Goal: Task Accomplishment & Management: Complete application form

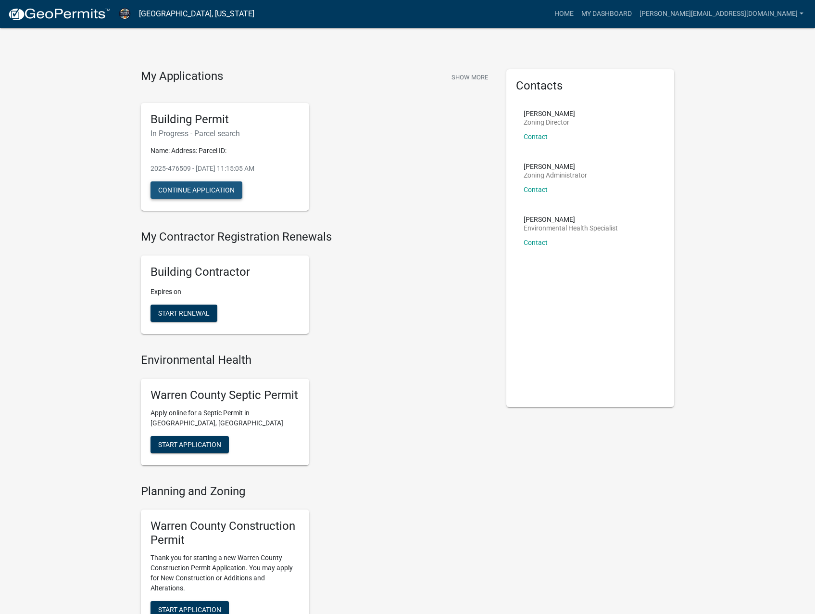
click at [208, 197] on button "Continue Application" at bounding box center [196, 189] width 92 height 17
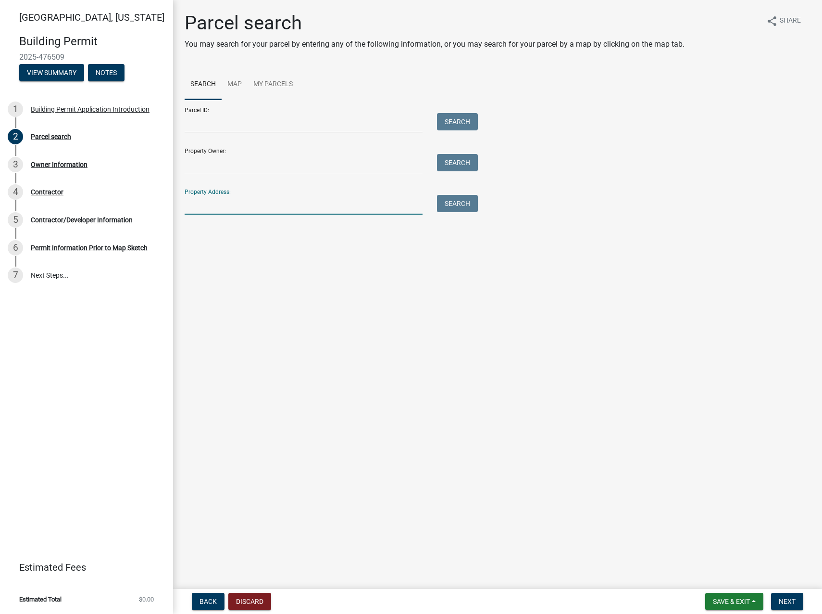
drag, startPoint x: 246, startPoint y: 201, endPoint x: 245, endPoint y: 208, distance: 7.3
click at [246, 201] on input "Property Address:" at bounding box center [304, 205] width 238 height 20
click at [229, 160] on input "Property Owner:" at bounding box center [304, 164] width 238 height 20
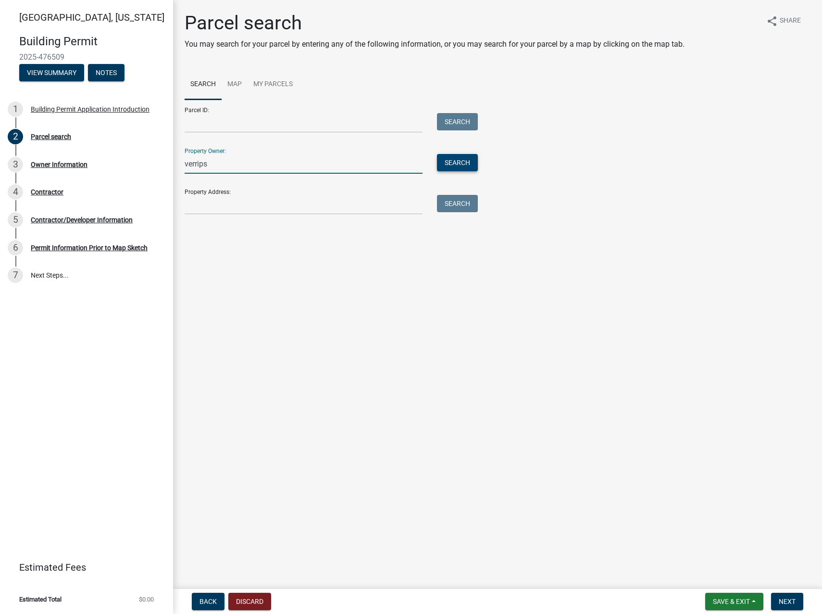
type input "verrips"
click at [456, 160] on button "Search" at bounding box center [457, 162] width 41 height 17
click at [230, 167] on input "verrips" at bounding box center [304, 164] width 238 height 20
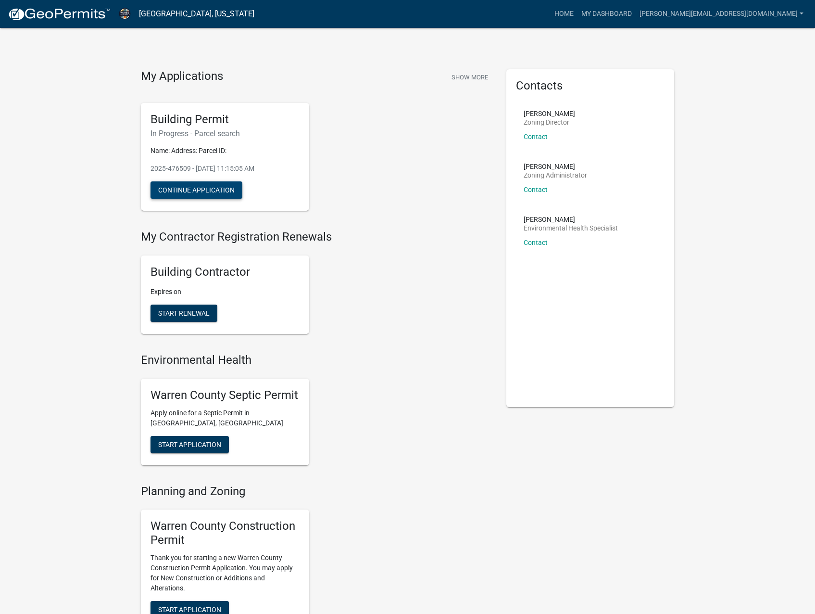
click at [209, 192] on button "Continue Application" at bounding box center [196, 189] width 92 height 17
click at [636, 10] on link "My Dashboard" at bounding box center [606, 14] width 58 height 18
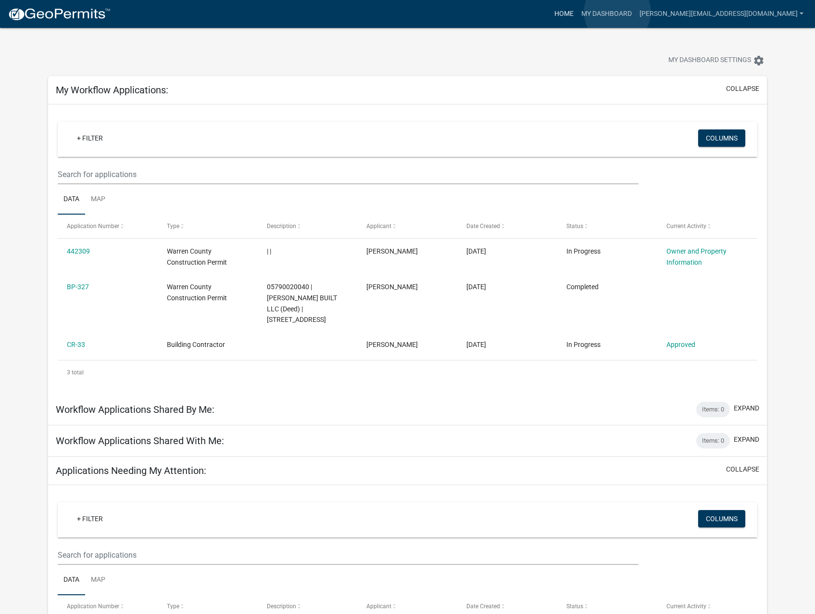
click at [577, 12] on link "Home" at bounding box center [564, 14] width 27 height 18
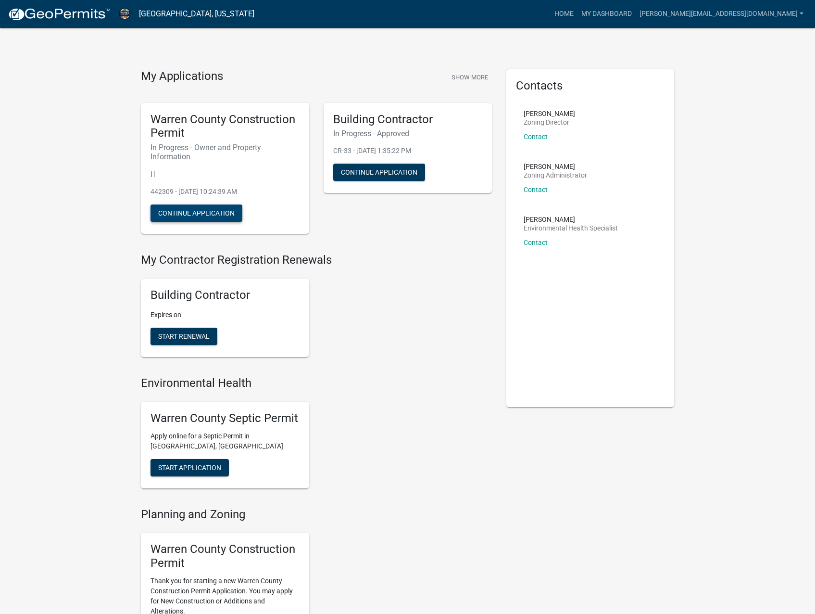
click at [211, 212] on button "Continue Application" at bounding box center [196, 212] width 92 height 17
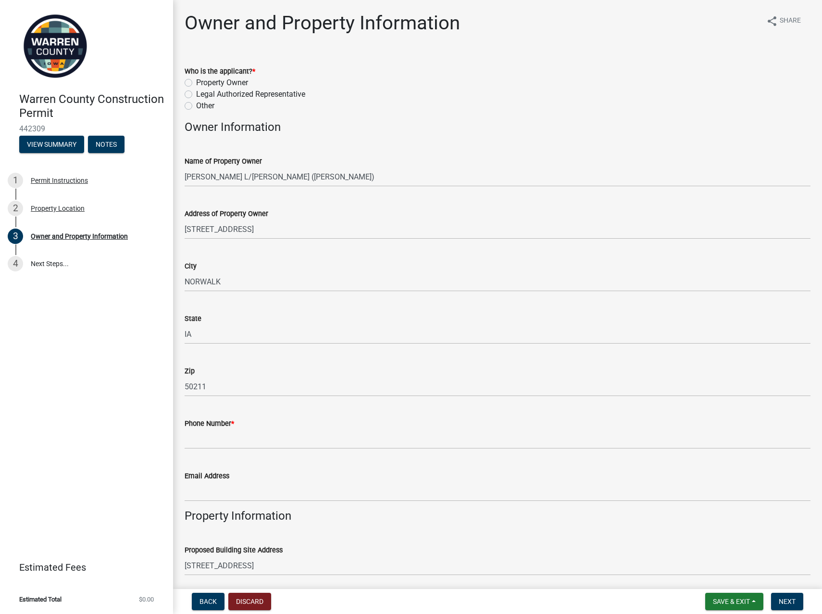
click at [196, 94] on label "Legal Authorized Representative" at bounding box center [250, 94] width 109 height 12
click at [196, 94] on input "Legal Authorized Representative" at bounding box center [199, 91] width 6 height 6
radio input "true"
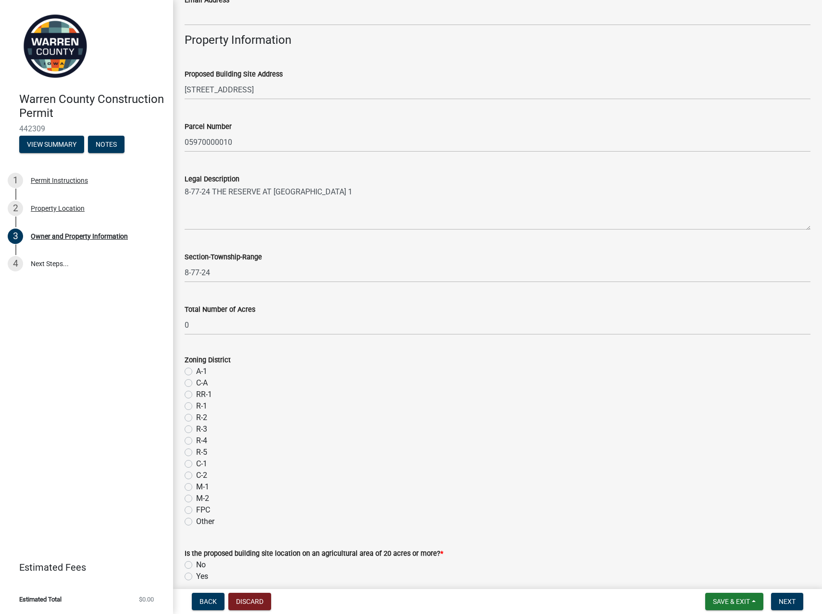
scroll to position [481, 0]
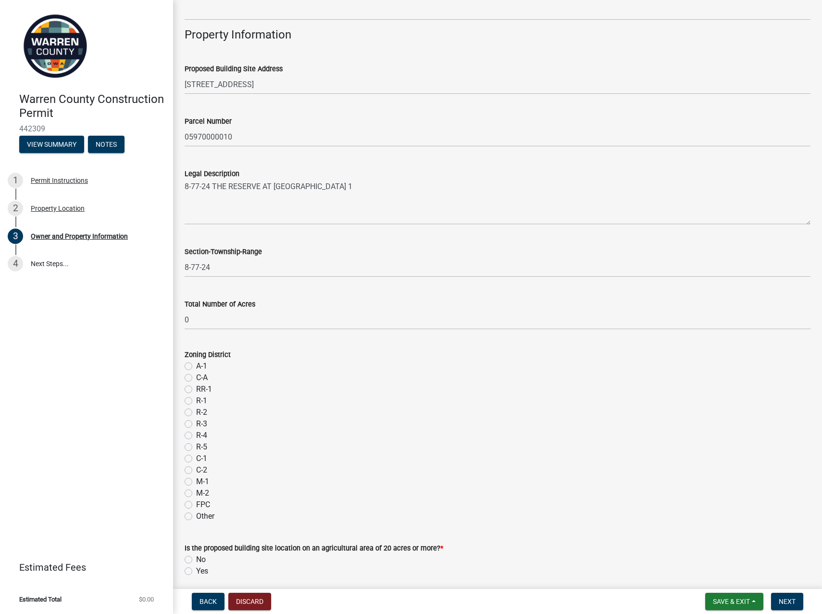
click at [196, 400] on label "R-1" at bounding box center [201, 401] width 11 height 12
click at [196, 400] on input "R-1" at bounding box center [199, 398] width 6 height 6
radio input "true"
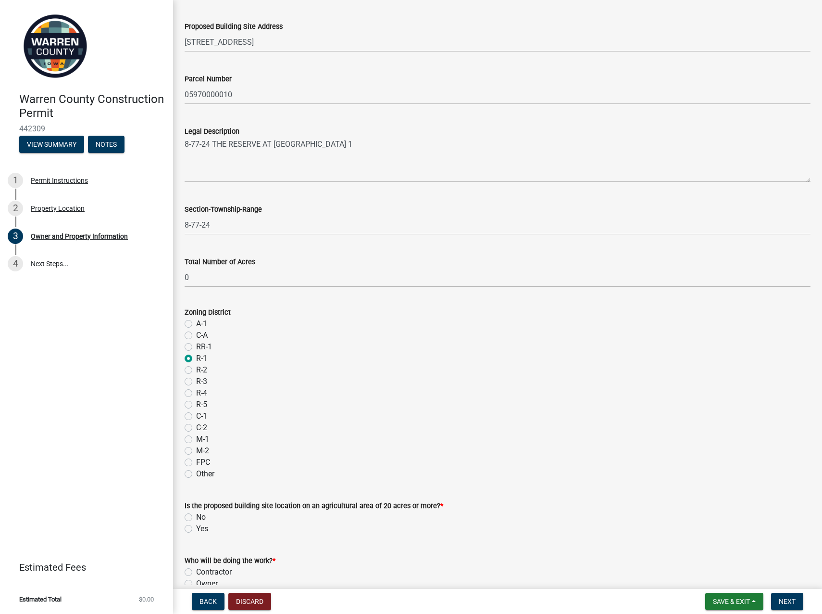
scroll to position [577, 0]
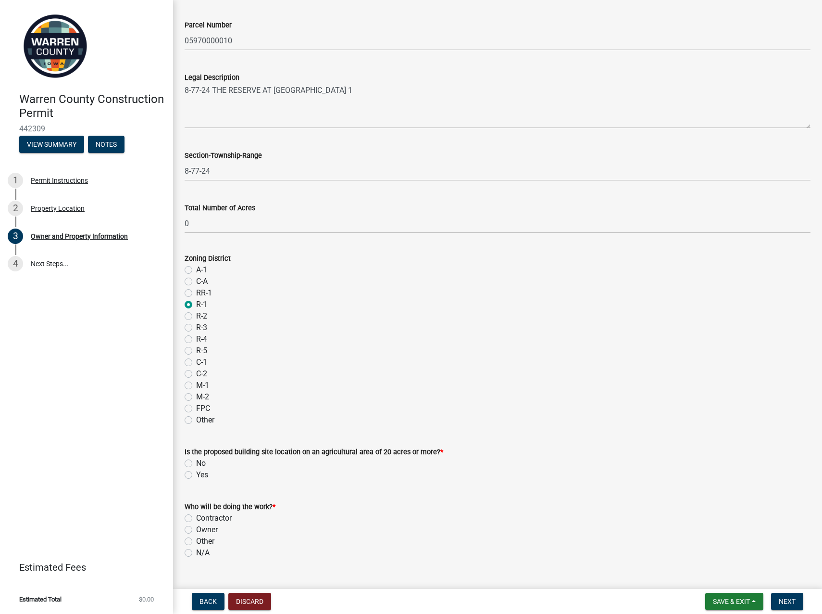
click at [196, 462] on label "No" at bounding box center [201, 463] width 10 height 12
click at [196, 462] on input "No" at bounding box center [199, 460] width 6 height 6
radio input "true"
click at [196, 517] on label "Contractor" at bounding box center [214, 518] width 36 height 12
click at [196, 517] on input "Contractor" at bounding box center [199, 515] width 6 height 6
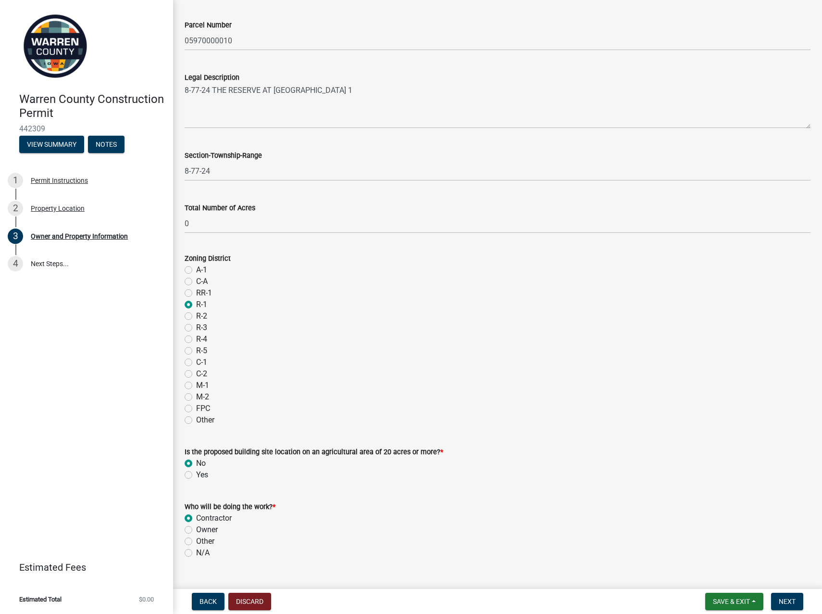
radio input "true"
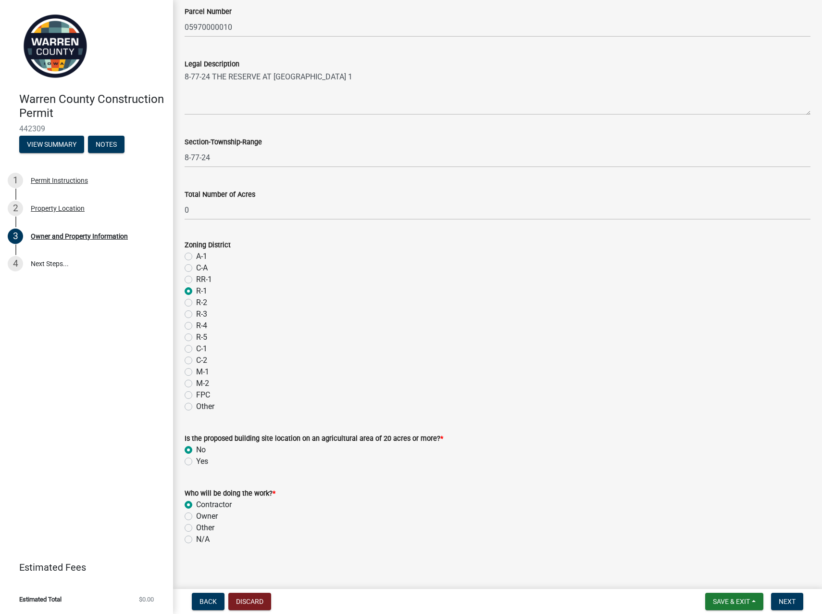
scroll to position [597, 0]
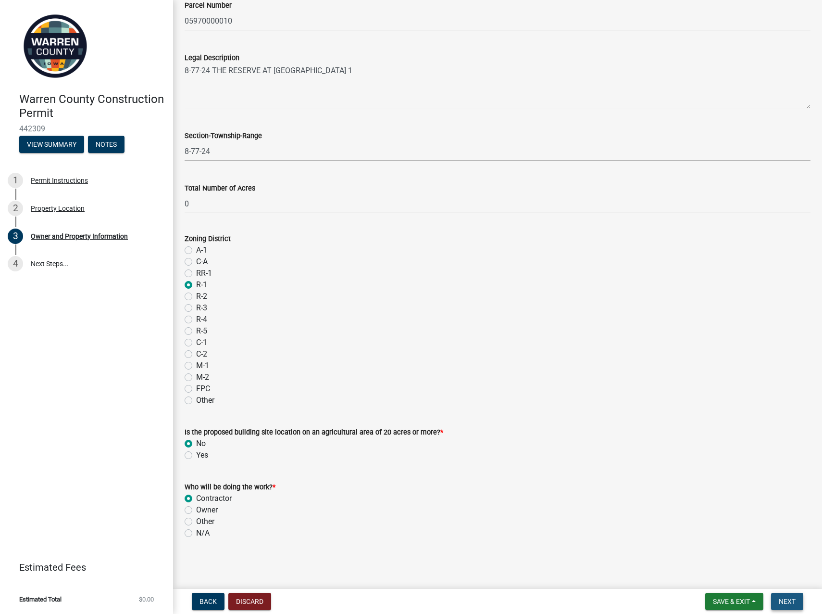
click at [785, 600] on span "Next" at bounding box center [787, 601] width 17 height 8
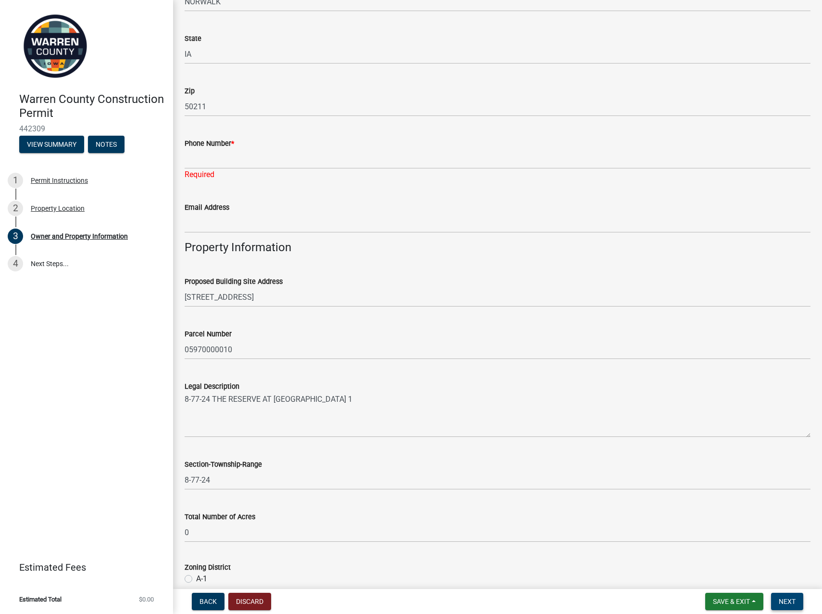
scroll to position [224, 0]
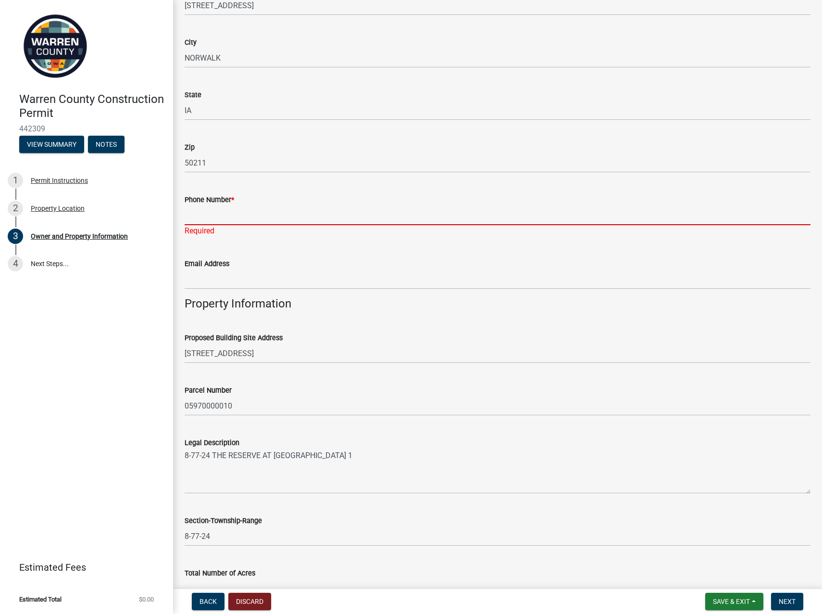
click at [211, 221] on input "Phone Number *" at bounding box center [498, 215] width 626 height 20
type input "5154192411"
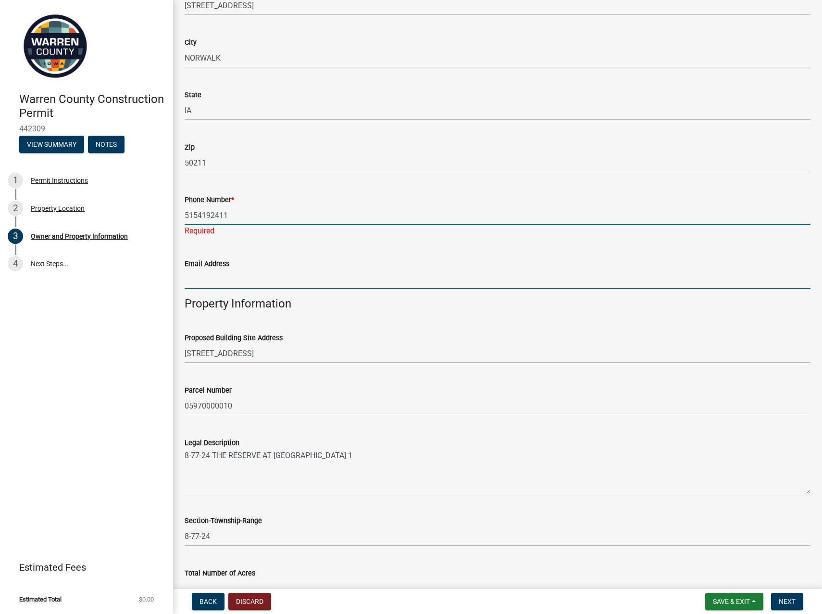
type input "[PERSON_NAME][EMAIL_ADDRESS][DOMAIN_NAME]"
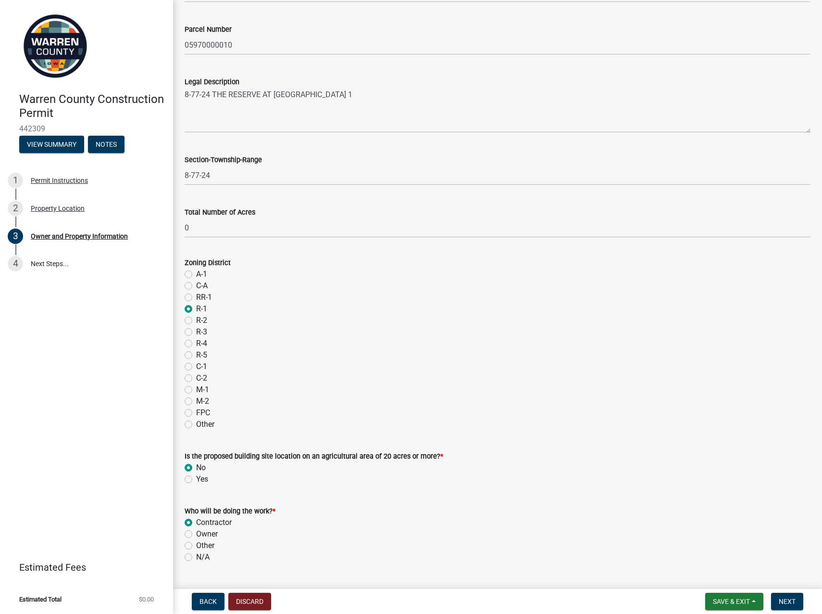
scroll to position [597, 0]
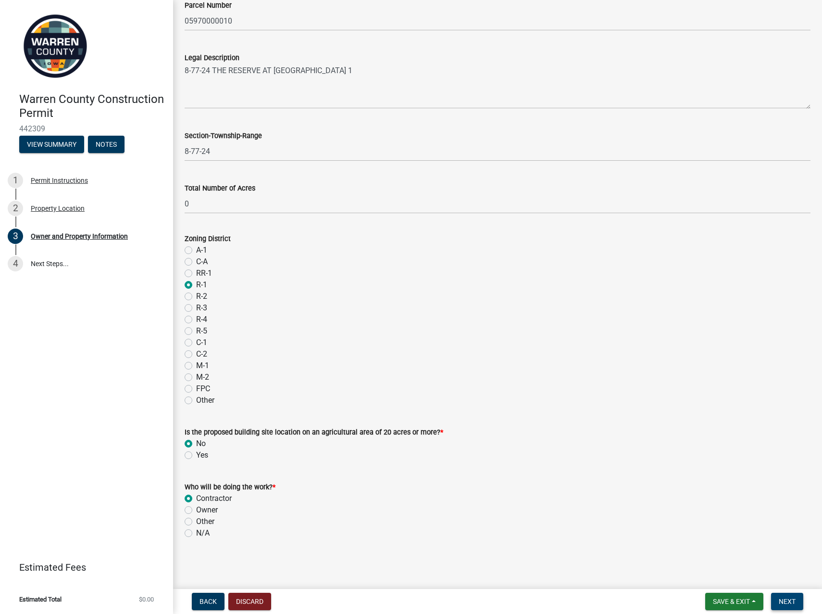
click at [795, 603] on span "Next" at bounding box center [787, 601] width 17 height 8
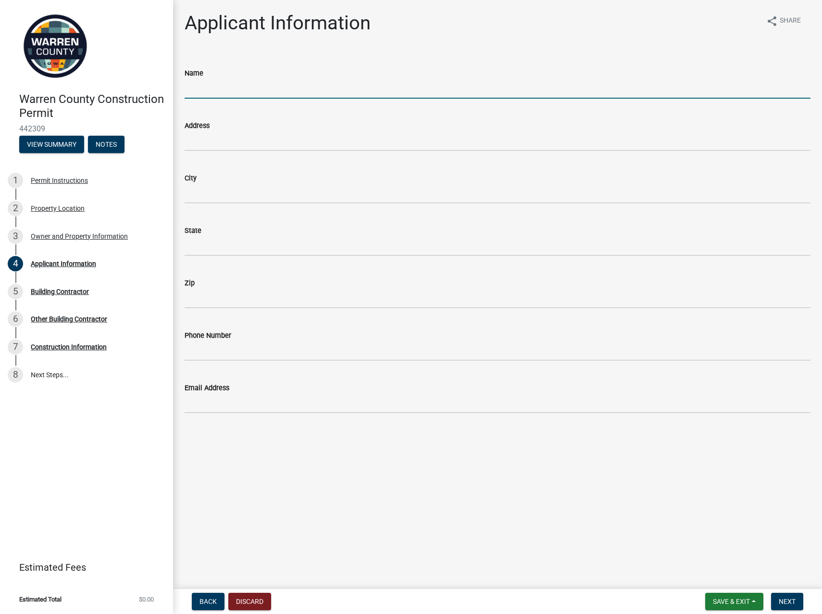
click at [249, 86] on input "Name" at bounding box center [498, 89] width 626 height 20
type input "Cody Brenner"
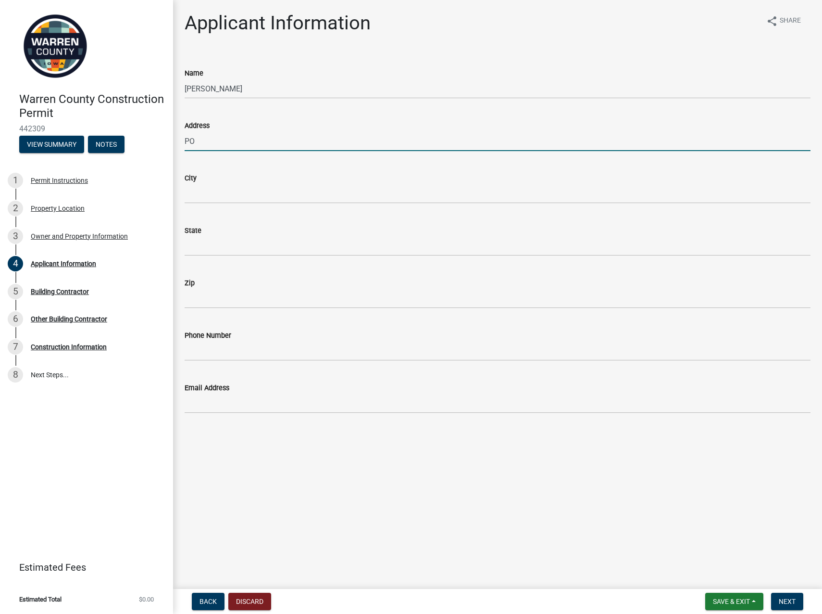
type input "PO Box 887, Johnston, IA 50131"
type input "Johnston, [GEOGRAPHIC_DATA]"
type input "IA"
type input "50131-0887"
type input "5154192411"
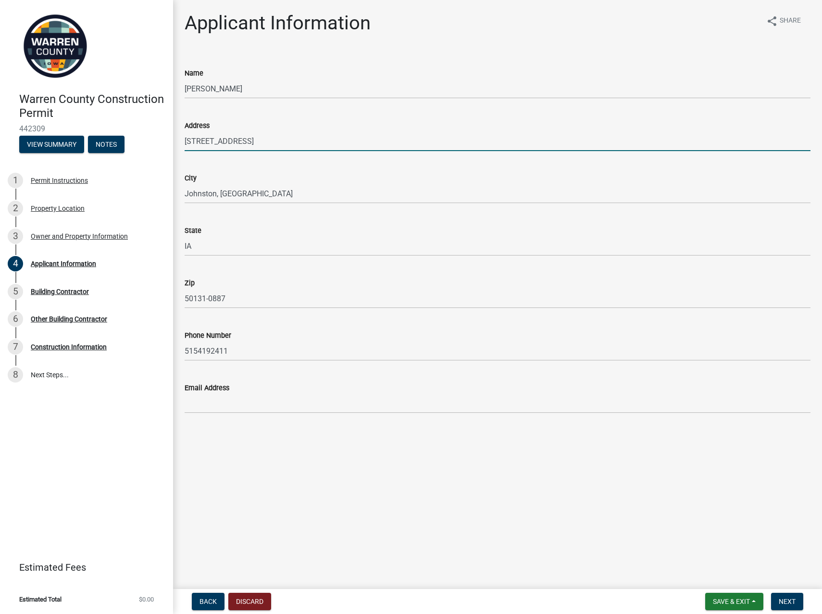
type input "[PERSON_NAME][EMAIL_ADDRESS][DOMAIN_NAME]"
click at [784, 601] on span "Next" at bounding box center [787, 601] width 17 height 8
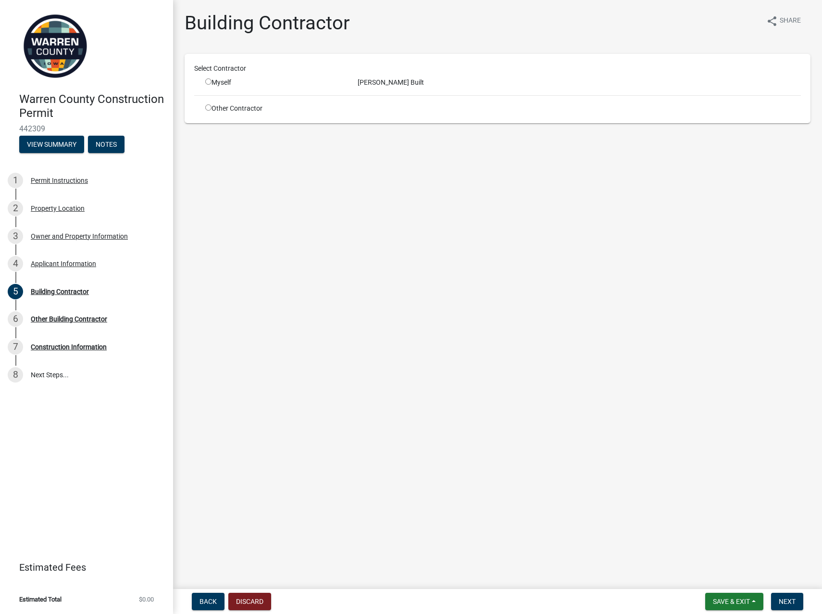
click at [206, 79] on input "radio" at bounding box center [208, 81] width 6 height 6
radio input "true"
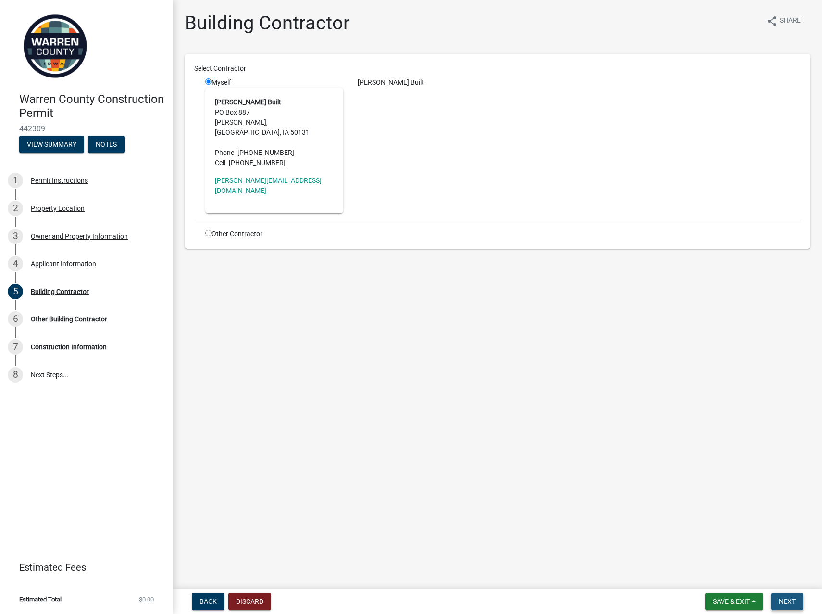
click at [793, 604] on span "Next" at bounding box center [787, 601] width 17 height 8
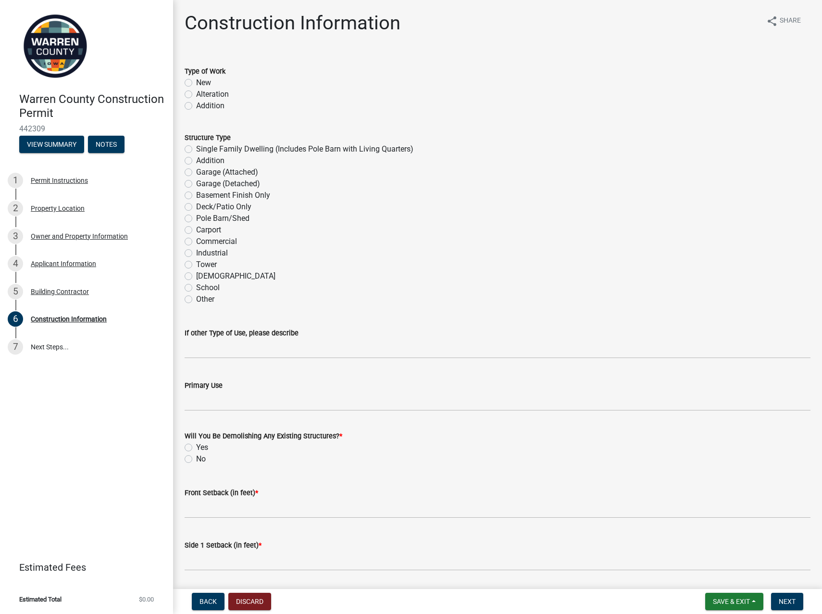
click at [196, 82] on label "New" at bounding box center [203, 83] width 15 height 12
click at [196, 82] on input "New" at bounding box center [199, 80] width 6 height 6
radio input "true"
click at [196, 150] on label "Single Family Dwelling (Includes Pole Barn with Living Quarters)" at bounding box center [304, 149] width 217 height 12
click at [196, 150] on input "Single Family Dwelling (Includes Pole Barn with Living Quarters)" at bounding box center [199, 146] width 6 height 6
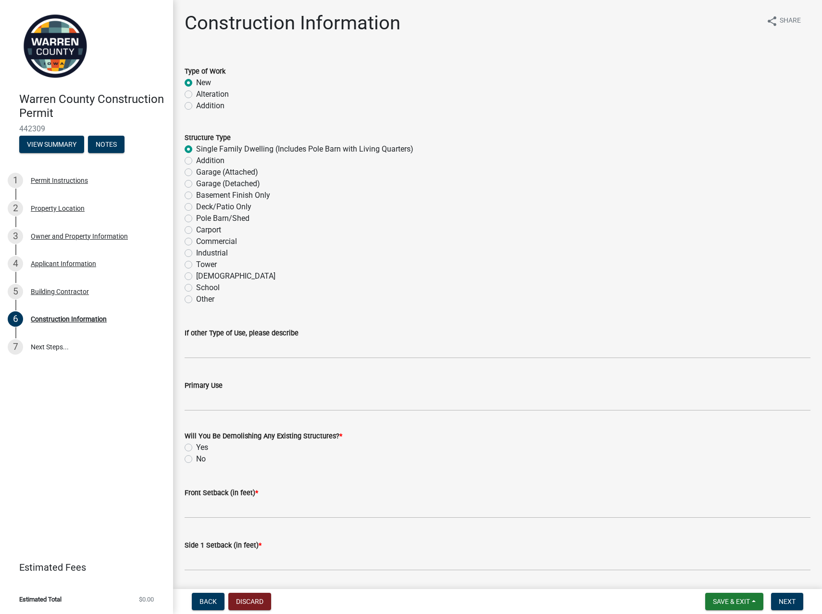
radio input "true"
click at [196, 460] on label "No" at bounding box center [201, 459] width 10 height 12
click at [196, 459] on input "No" at bounding box center [199, 456] width 6 height 6
radio input "true"
click at [240, 503] on input "Front Setback (in feet) *" at bounding box center [498, 508] width 626 height 20
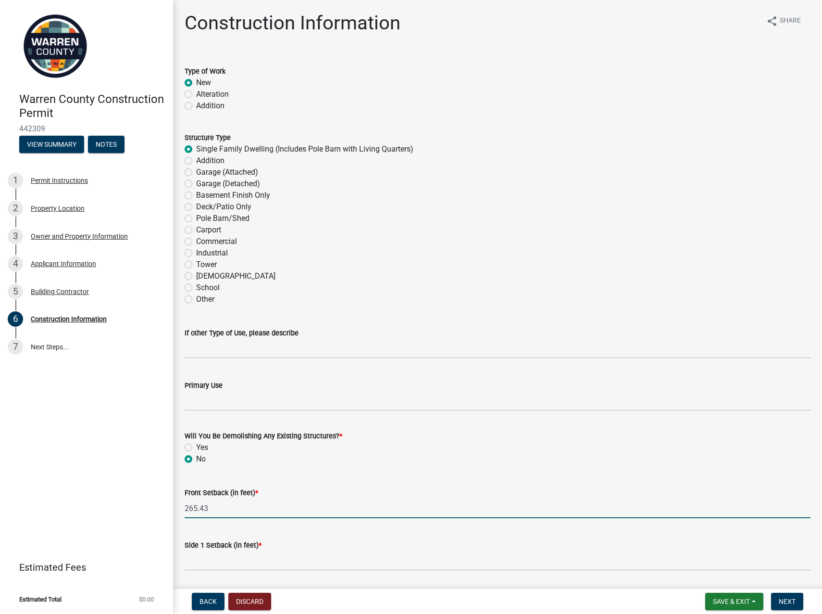
type input "265.43"
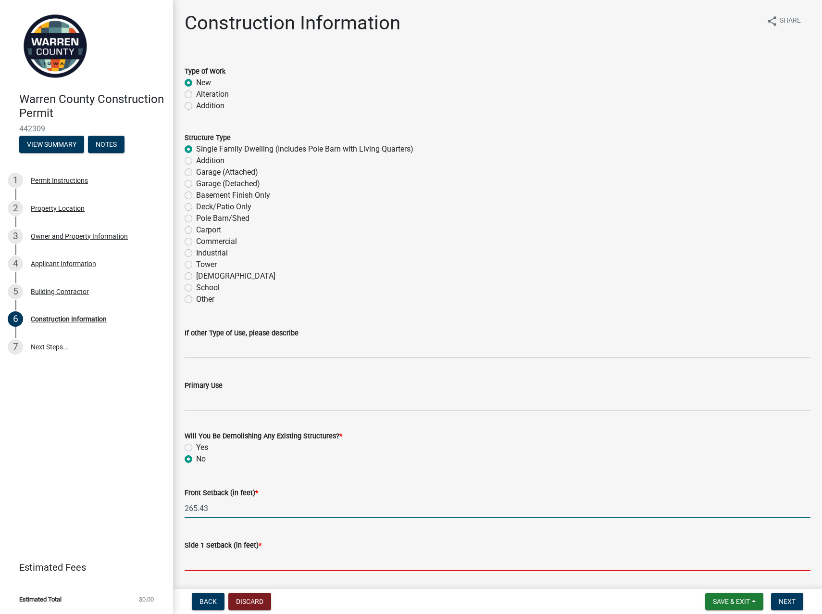
click at [225, 557] on input "Side 1 Setback (in feet) *" at bounding box center [498, 561] width 626 height 20
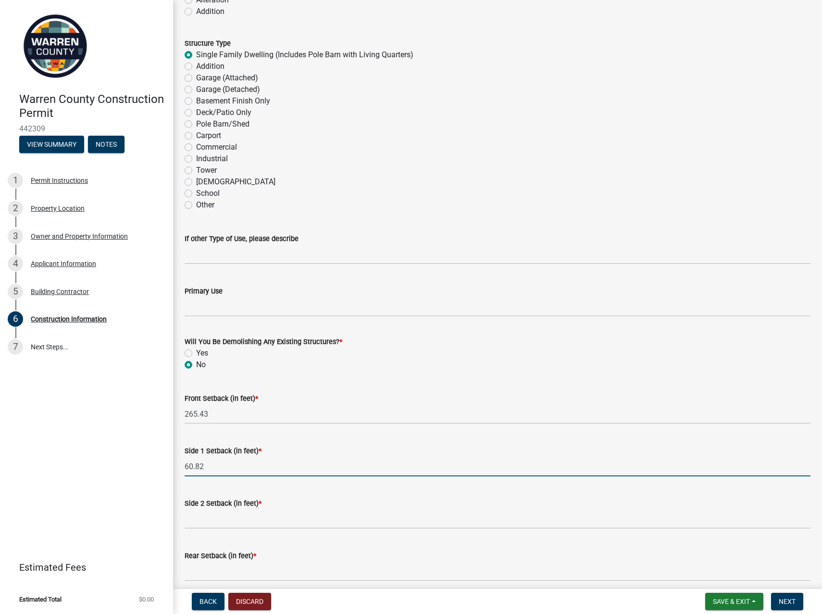
scroll to position [96, 0]
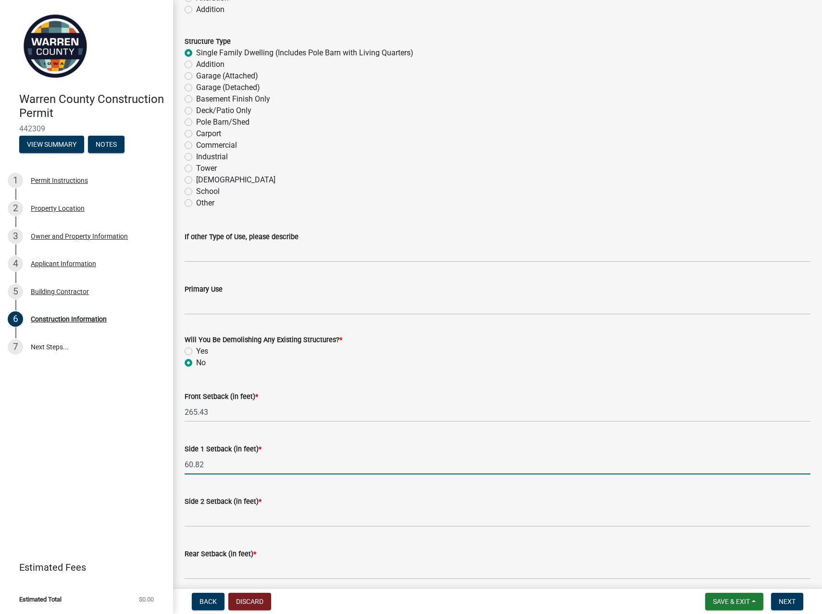
type input "60.82"
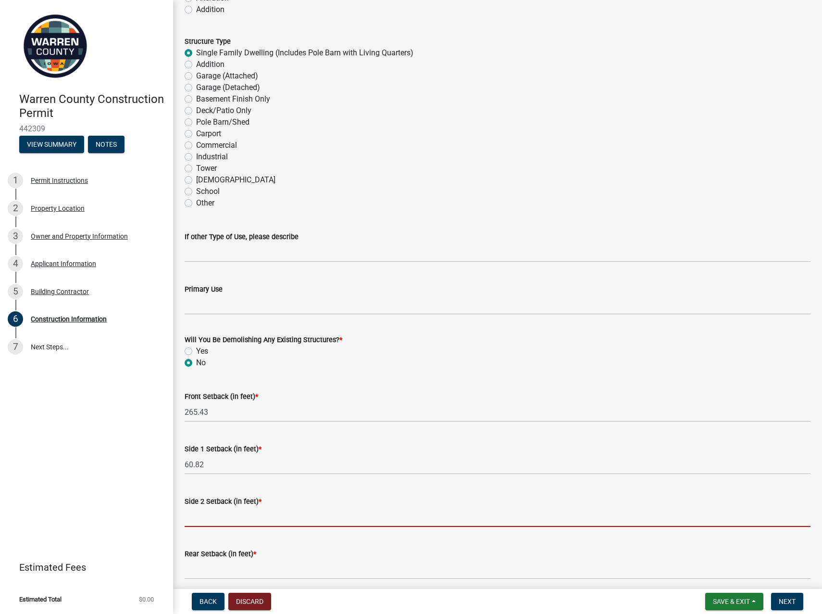
click at [230, 519] on input "Side 2 Setback (in feet) *" at bounding box center [498, 517] width 626 height 20
type input "135.19"
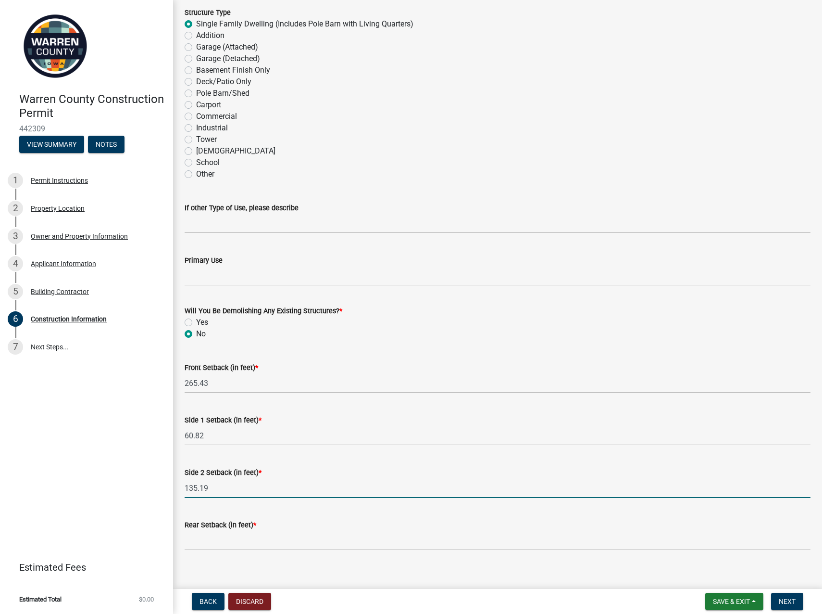
scroll to position [136, 0]
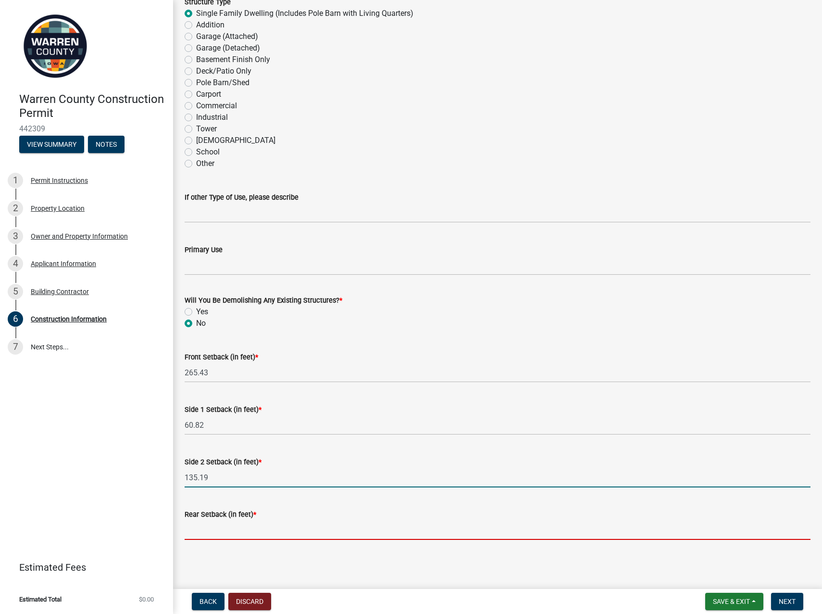
click at [238, 533] on input "Rear Setback (in feet) *" at bounding box center [498, 530] width 626 height 20
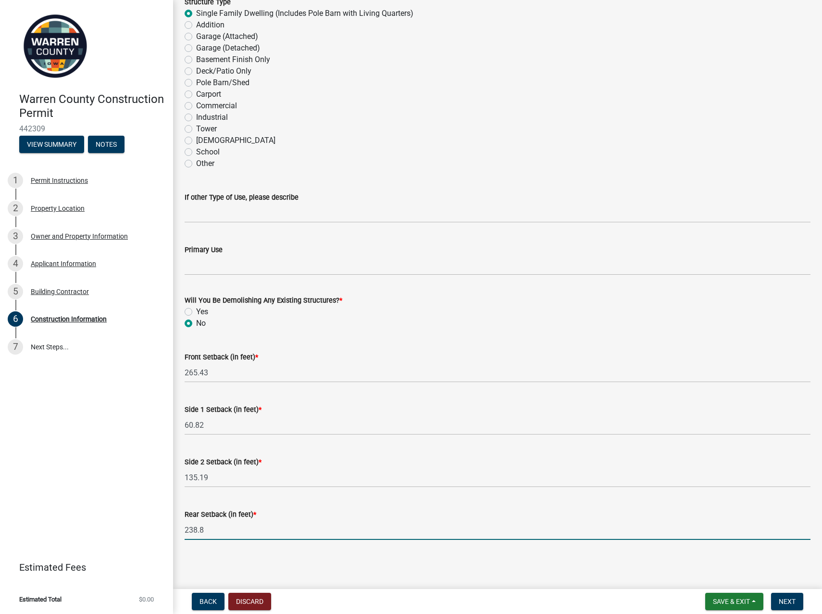
type input "238.8"
click at [790, 604] on span "Next" at bounding box center [787, 601] width 17 height 8
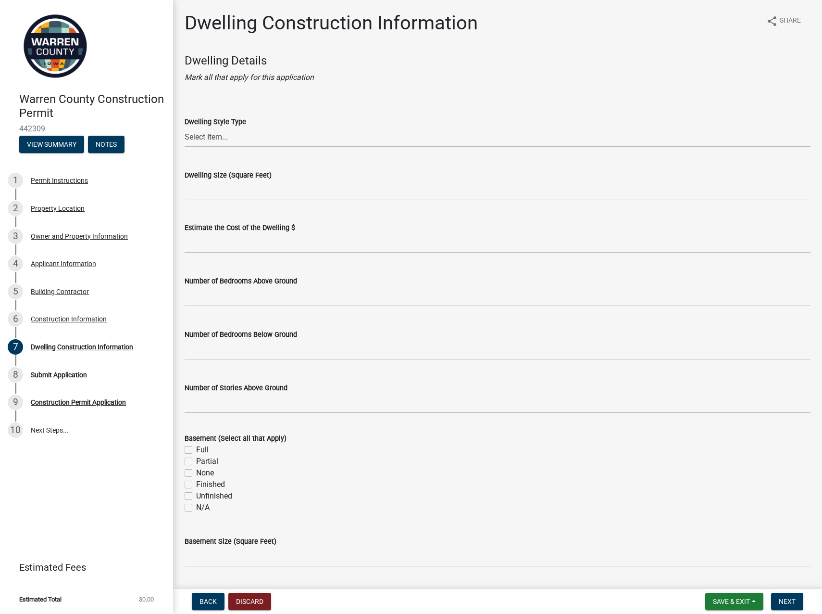
drag, startPoint x: 236, startPoint y: 139, endPoint x: 221, endPoint y: 137, distance: 15.6
click at [236, 139] on select "Select Item... 1 Story Frame 1 Story Brick 1 1/2 Story Frame 1 1/2 Story Brick …" at bounding box center [498, 137] width 626 height 20
click at [185, 127] on select "Select Item... 1 Story Frame 1 Story Brick 1 1/2 Story Frame 1 1/2 Story Brick …" at bounding box center [498, 137] width 626 height 20
select select "6be2891c-b014-4eb5-8316-9de7191813e4"
click at [240, 192] on input "Dwelling Size (Square Feet)" at bounding box center [498, 191] width 626 height 20
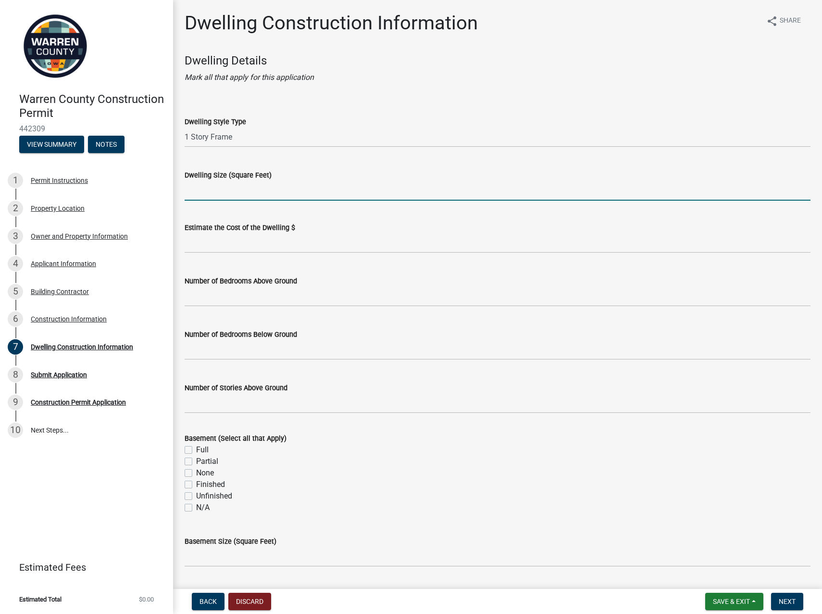
click at [223, 195] on input "Dwelling Size (Square Feet)" at bounding box center [498, 191] width 626 height 20
type input "2466"
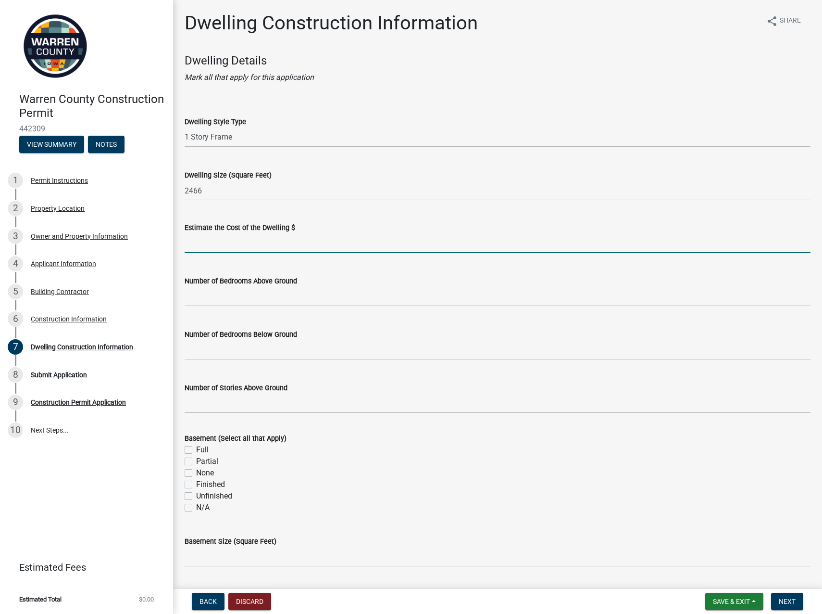
click at [224, 238] on input "text" at bounding box center [498, 243] width 626 height 20
type input "650000"
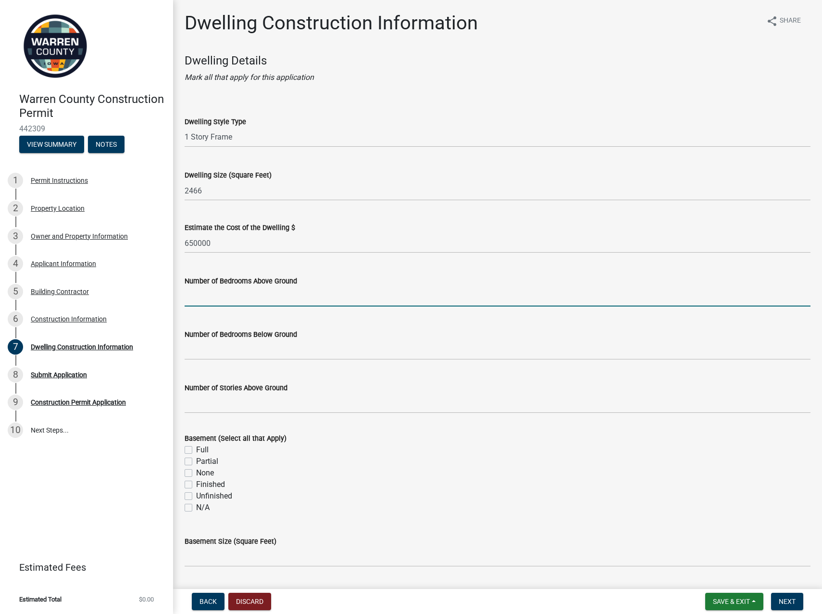
click at [238, 295] on input "text" at bounding box center [498, 297] width 626 height 20
type input "2"
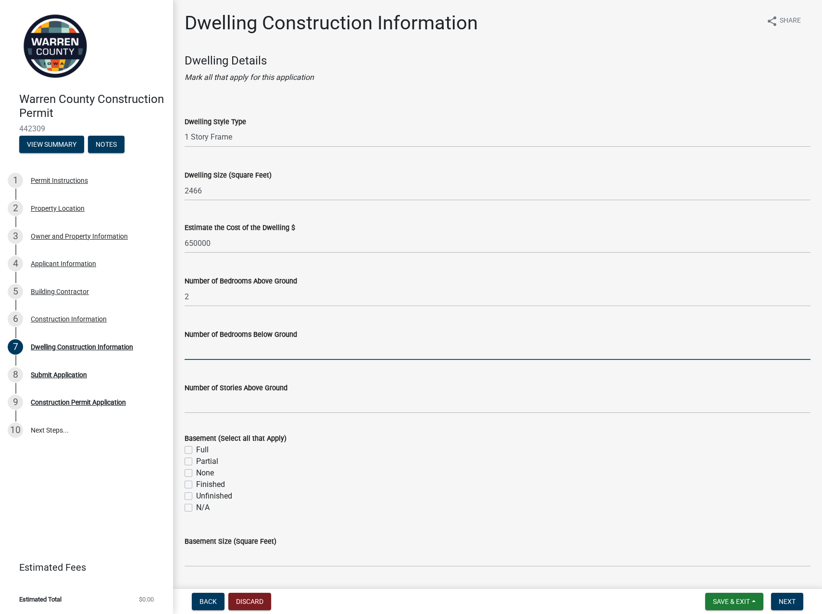
click at [219, 347] on input "text" at bounding box center [498, 350] width 626 height 20
type input "3"
click at [224, 403] on input "Number of Stories Above Ground" at bounding box center [498, 403] width 626 height 20
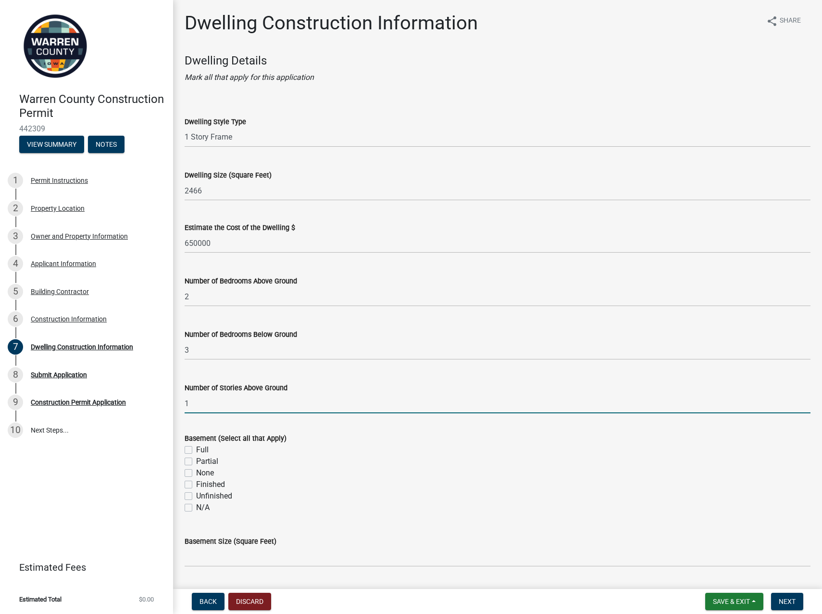
type input "1"
click at [196, 496] on label "Unfinished" at bounding box center [214, 496] width 36 height 12
click at [196, 496] on input "Unfinished" at bounding box center [199, 493] width 6 height 6
checkbox input "true"
checkbox input "false"
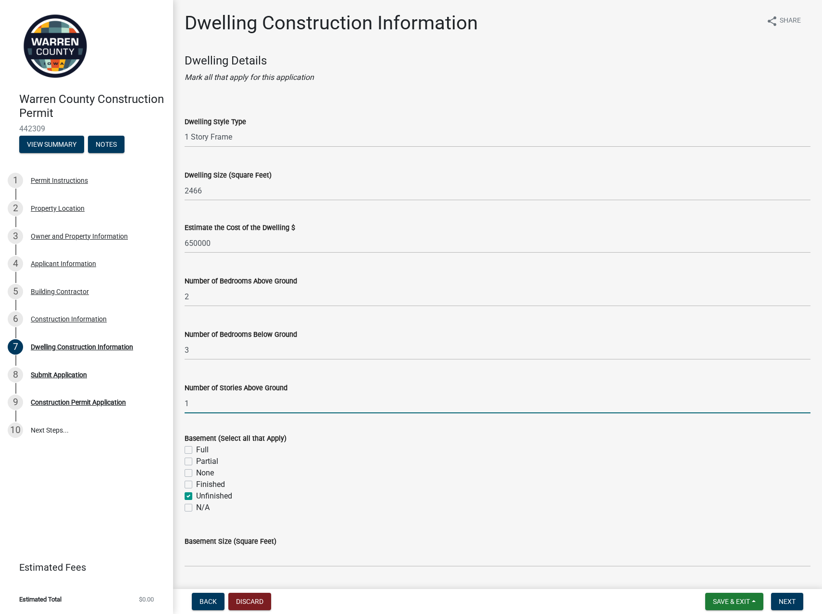
checkbox input "false"
checkbox input "true"
checkbox input "false"
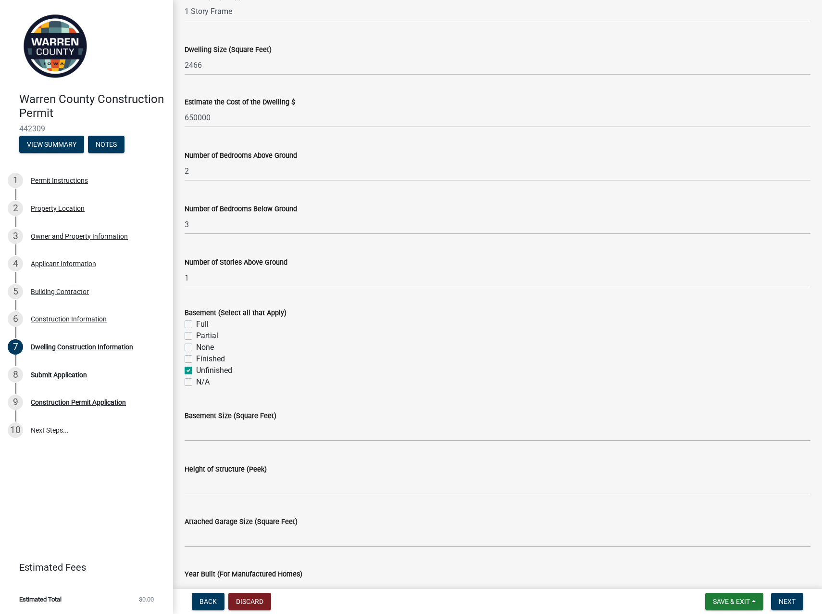
scroll to position [144, 0]
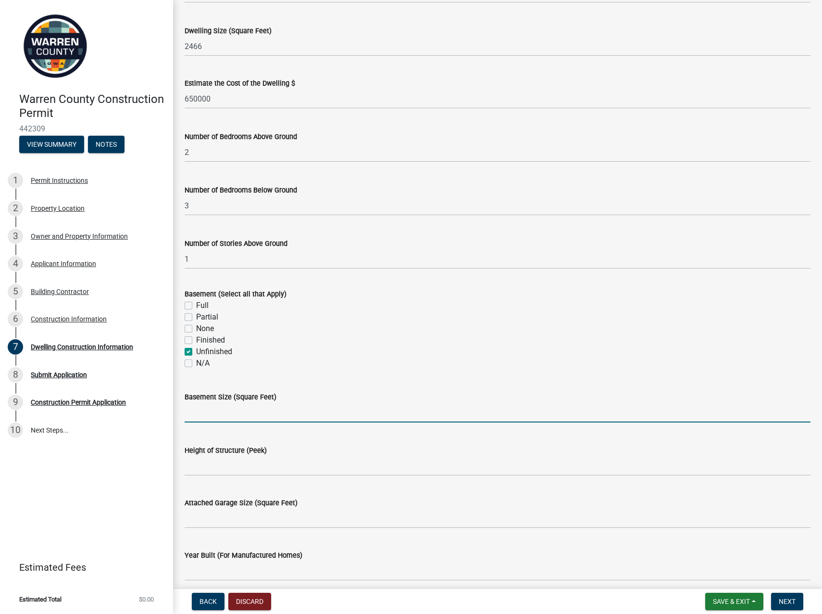
click at [224, 413] on input "text" at bounding box center [498, 412] width 626 height 20
type input "2093"
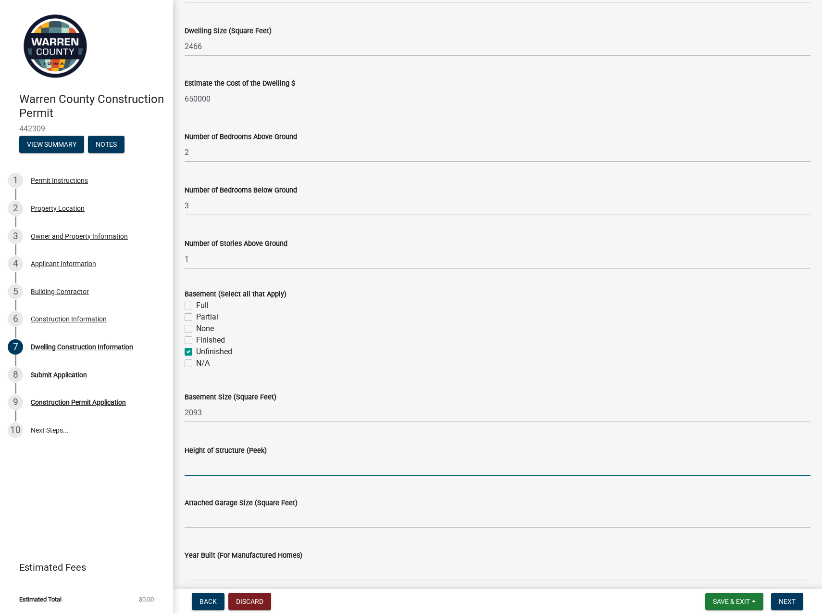
click at [243, 462] on input "Height of Structure (Peek)" at bounding box center [498, 466] width 626 height 20
type input "20"
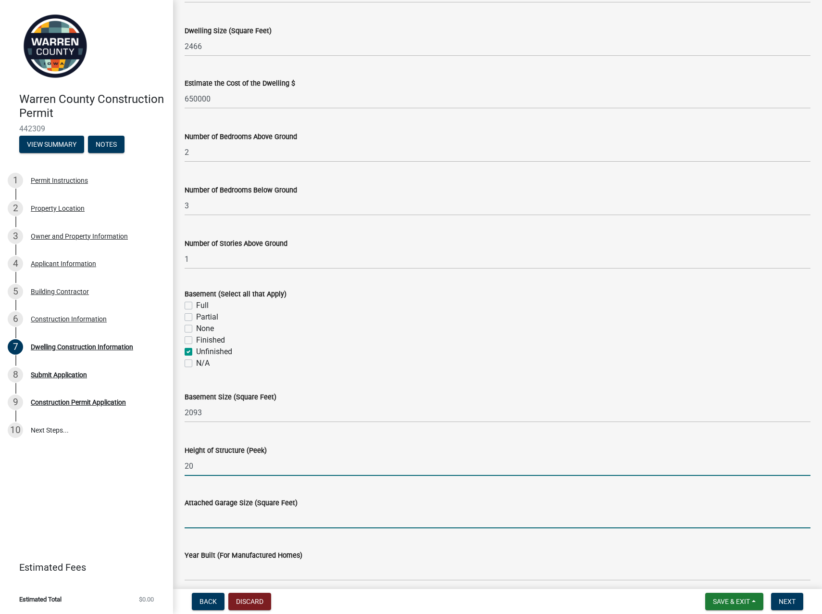
click at [224, 520] on input "Attached Garage Size (Square Feet)" at bounding box center [498, 518] width 626 height 20
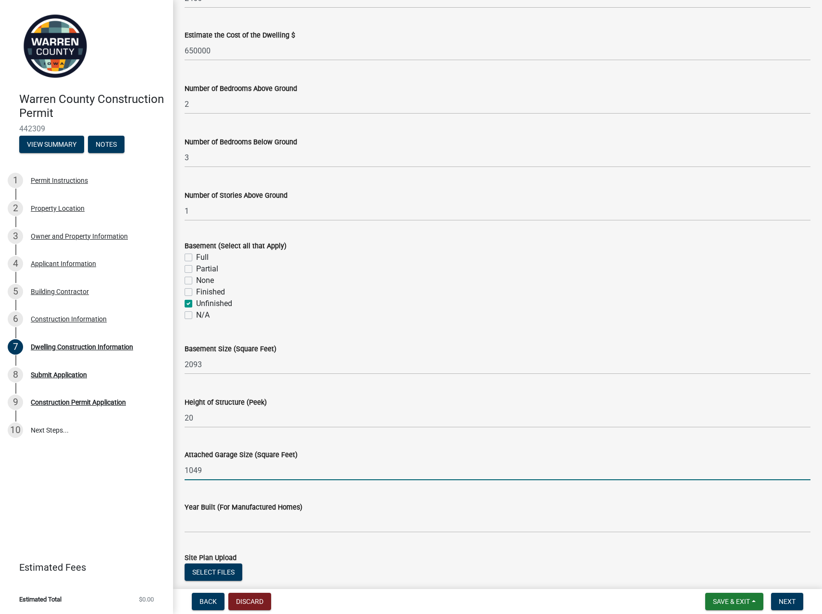
scroll to position [240, 0]
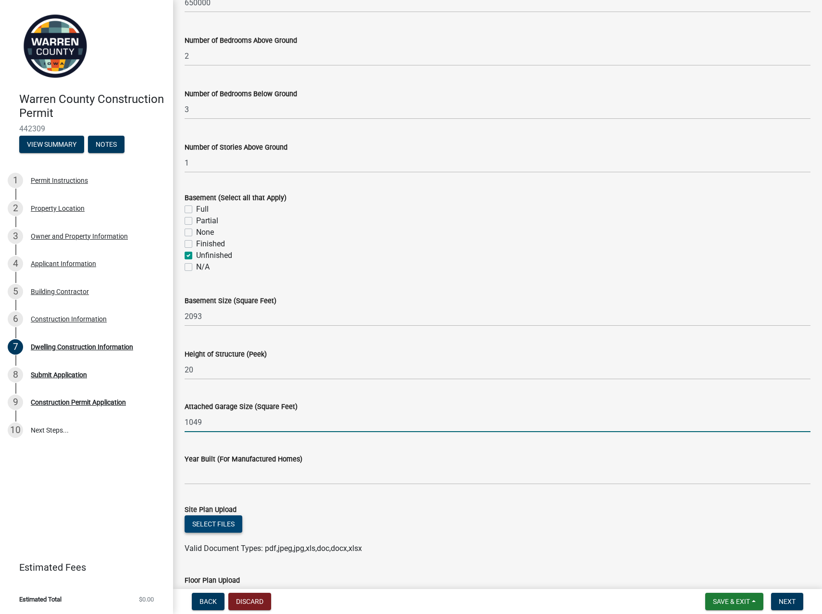
type input "1049"
click at [227, 524] on button "Select files" at bounding box center [214, 523] width 58 height 17
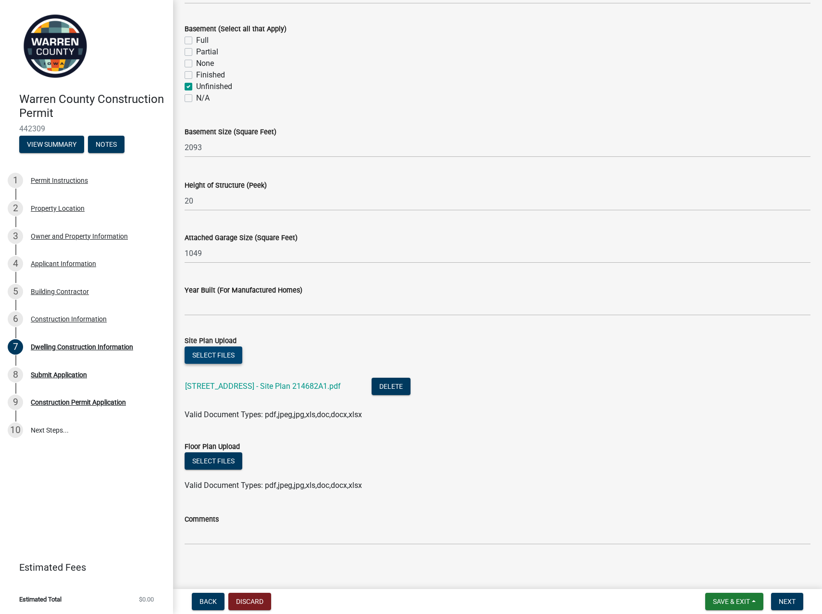
scroll to position [414, 0]
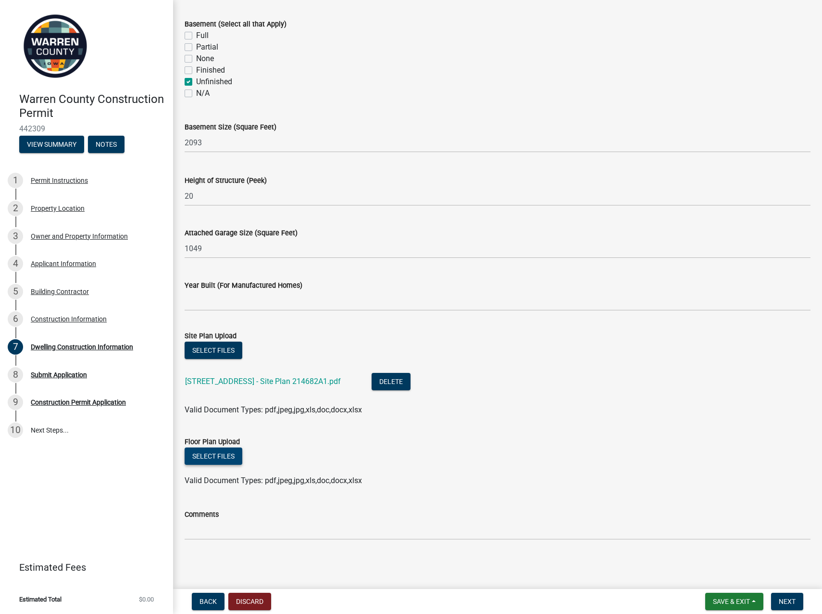
click at [217, 460] on button "Select files" at bounding box center [214, 455] width 58 height 17
click at [220, 458] on button "Select files" at bounding box center [214, 455] width 58 height 17
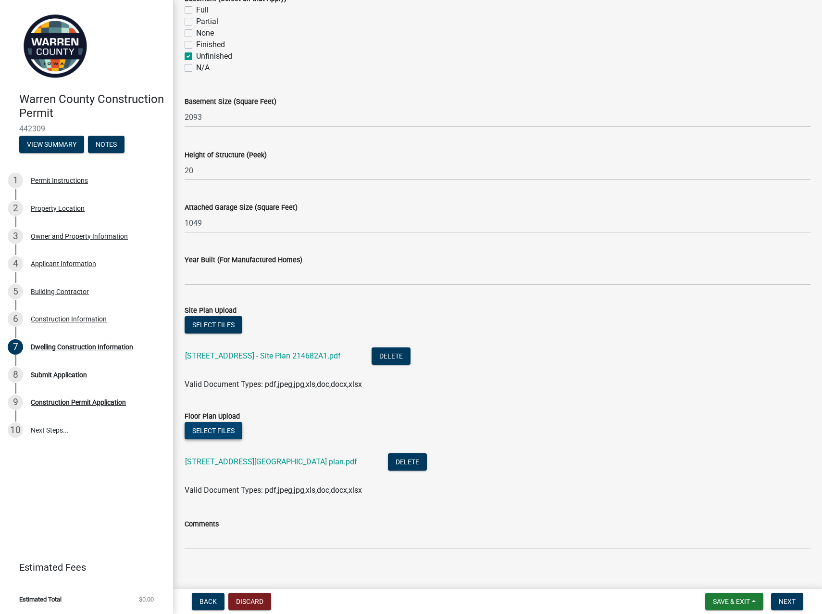
scroll to position [449, 0]
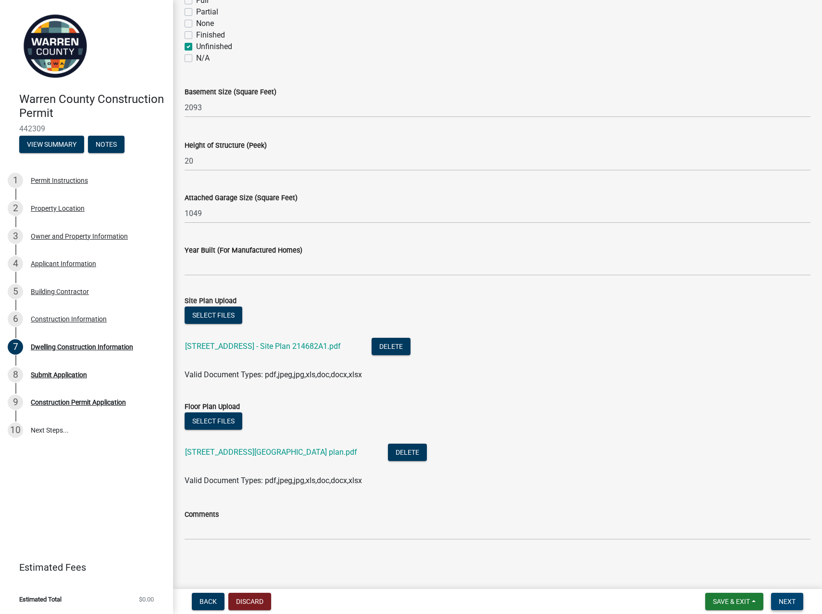
click at [783, 598] on span "Next" at bounding box center [787, 601] width 17 height 8
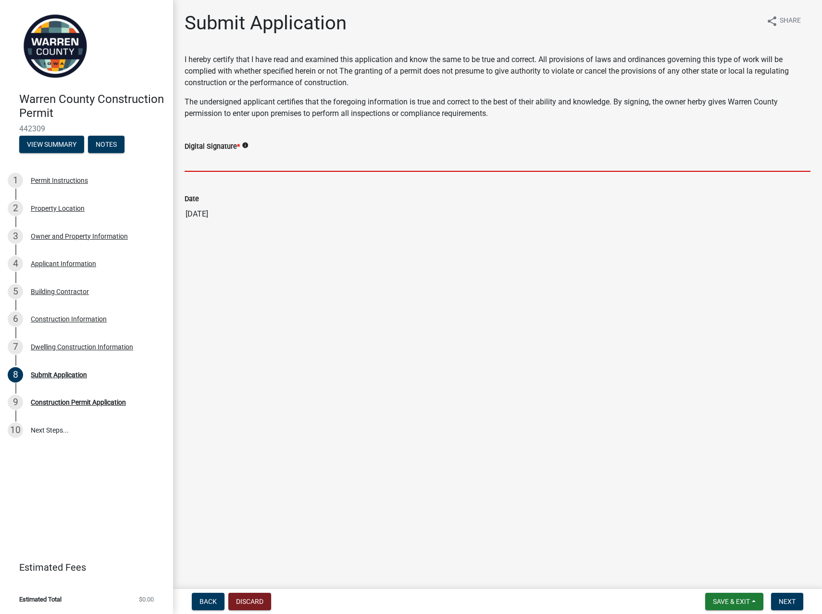
click at [211, 163] on input "Digital Signature *" at bounding box center [498, 162] width 626 height 20
type input "Cody Brenner"
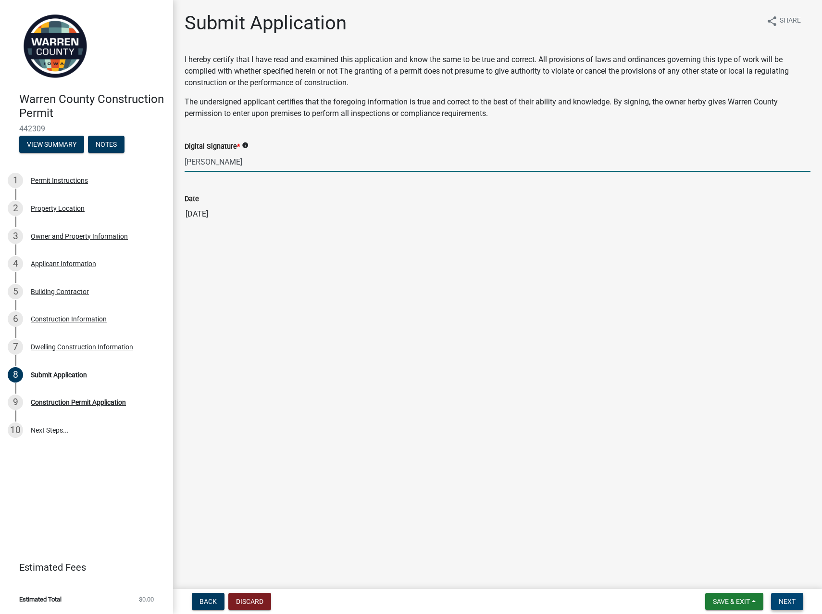
click at [778, 598] on button "Next" at bounding box center [787, 600] width 32 height 17
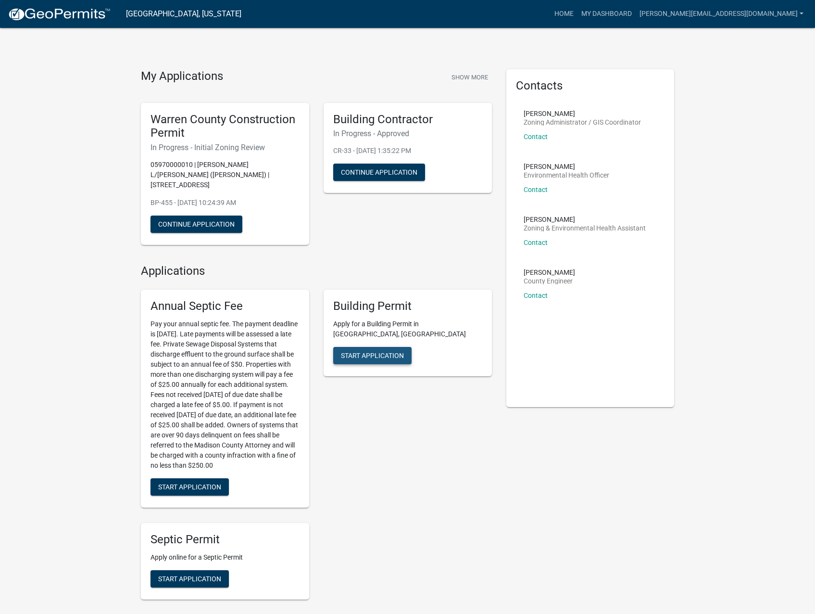
click at [366, 351] on span "Start Application" at bounding box center [372, 355] width 63 height 8
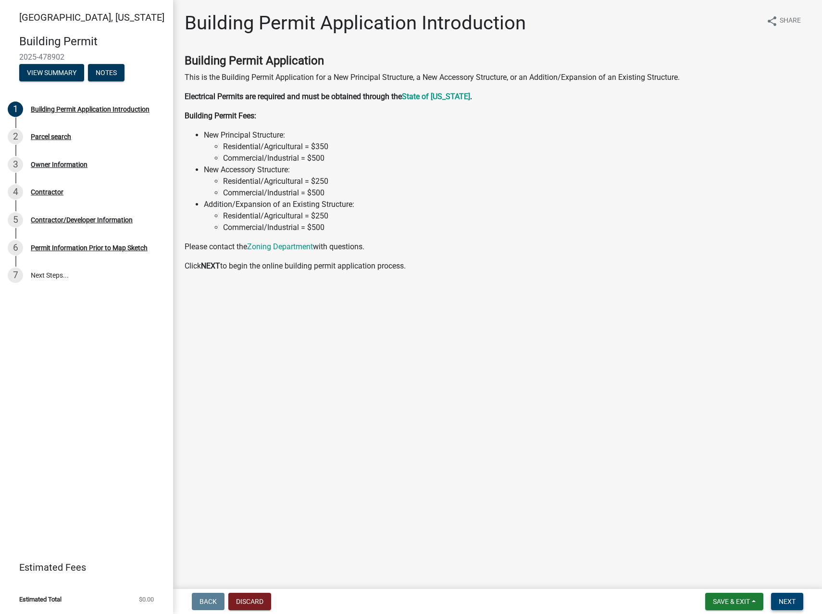
click at [790, 607] on button "Next" at bounding box center [787, 600] width 32 height 17
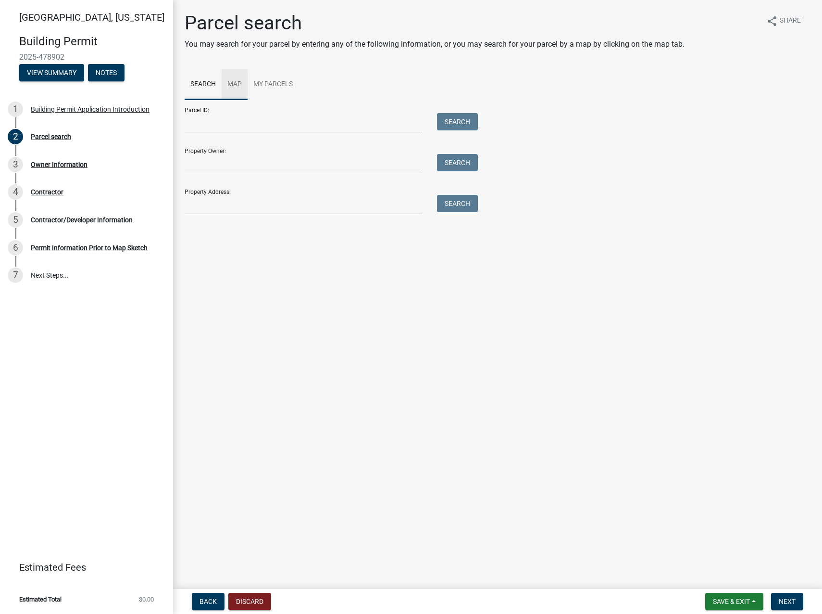
click at [240, 85] on link "Map" at bounding box center [235, 84] width 26 height 31
click at [205, 85] on link "Search" at bounding box center [203, 84] width 37 height 31
click at [230, 165] on input "Property Owner:" at bounding box center [304, 164] width 238 height 20
type input "[PERSON_NAME]"
click at [465, 163] on button "Search" at bounding box center [457, 162] width 41 height 17
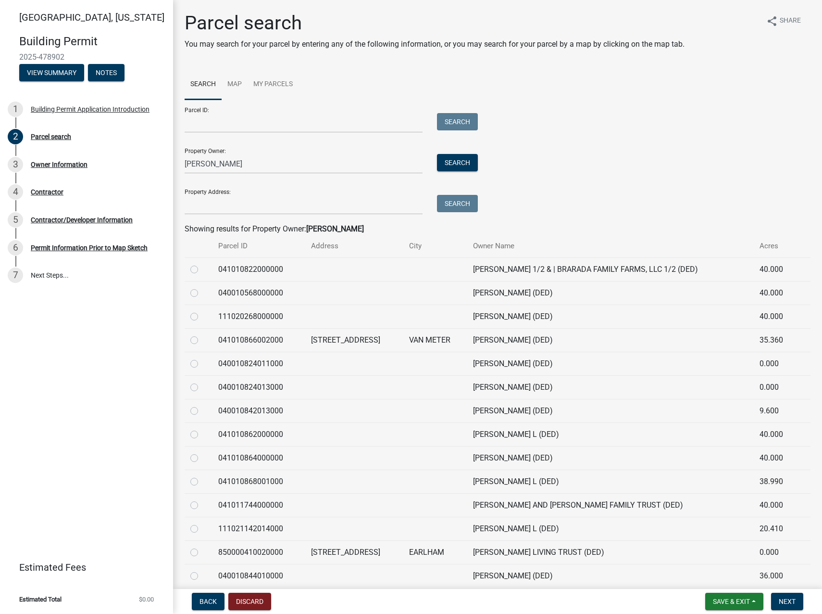
click at [202, 334] on label at bounding box center [202, 334] width 0 height 0
click at [202, 340] on input "radio" at bounding box center [205, 337] width 6 height 6
radio input "true"
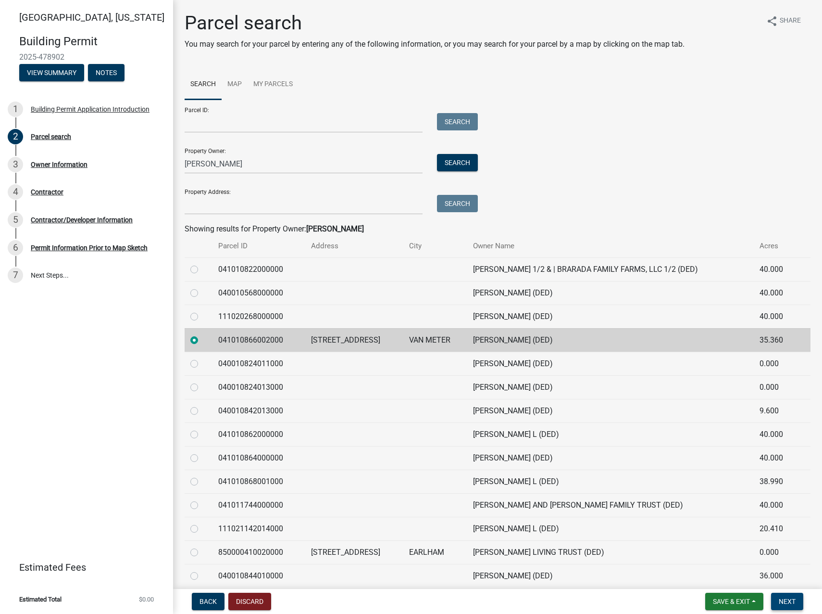
click at [795, 603] on span "Next" at bounding box center [787, 601] width 17 height 8
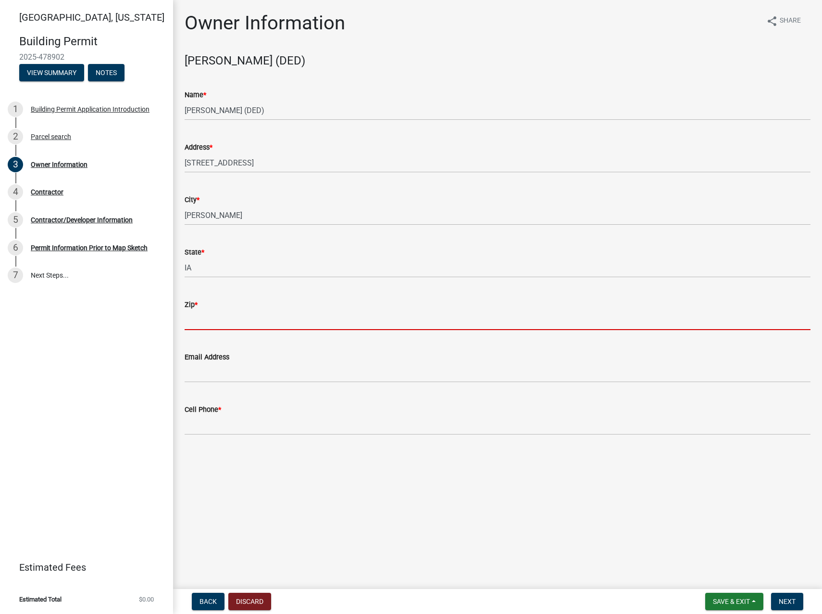
click at [227, 319] on input "Zip *" at bounding box center [498, 320] width 626 height 20
type input "50220"
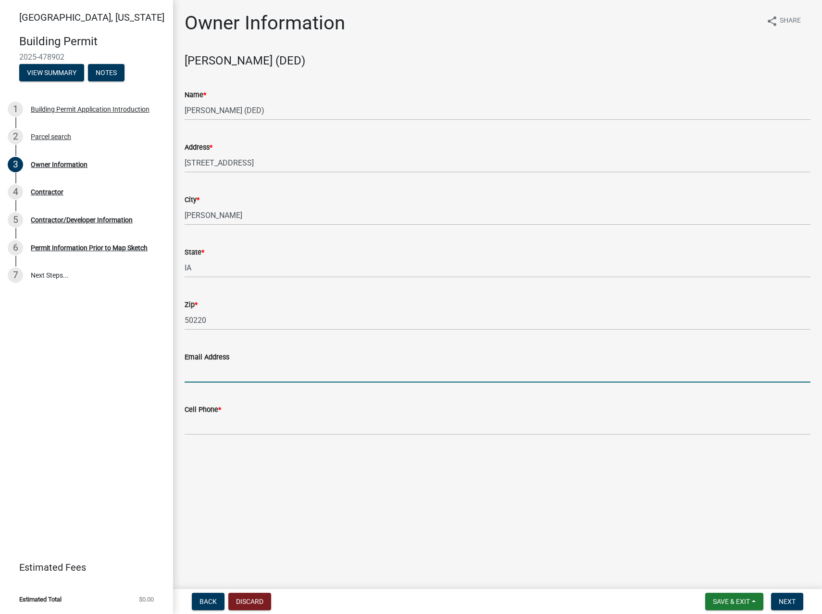
click at [240, 366] on input "Email Address" at bounding box center [498, 373] width 626 height 20
type input "[PERSON_NAME][EMAIL_ADDRESS][DOMAIN_NAME]"
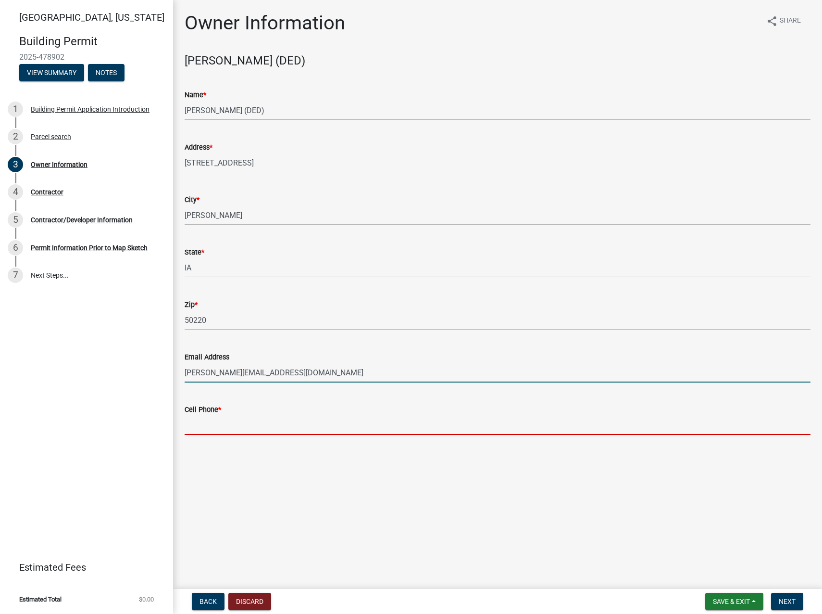
type input "5154192411"
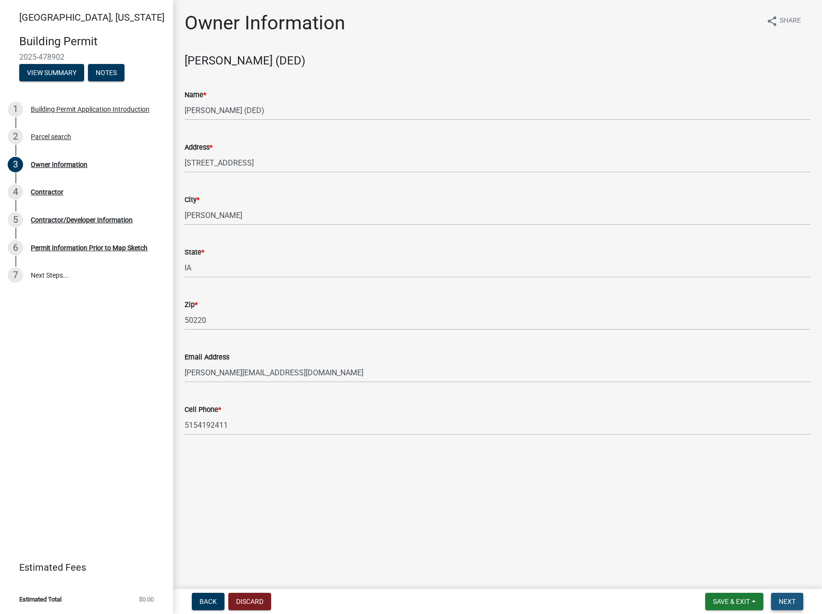
click at [786, 600] on span "Next" at bounding box center [787, 601] width 17 height 8
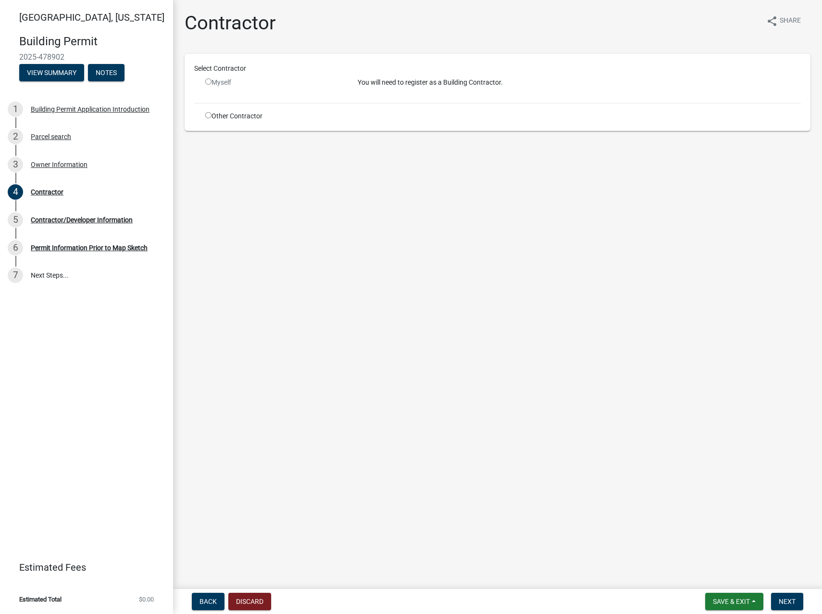
click at [210, 80] on input "radio" at bounding box center [208, 81] width 6 height 6
click at [209, 83] on input "radio" at bounding box center [208, 81] width 6 height 6
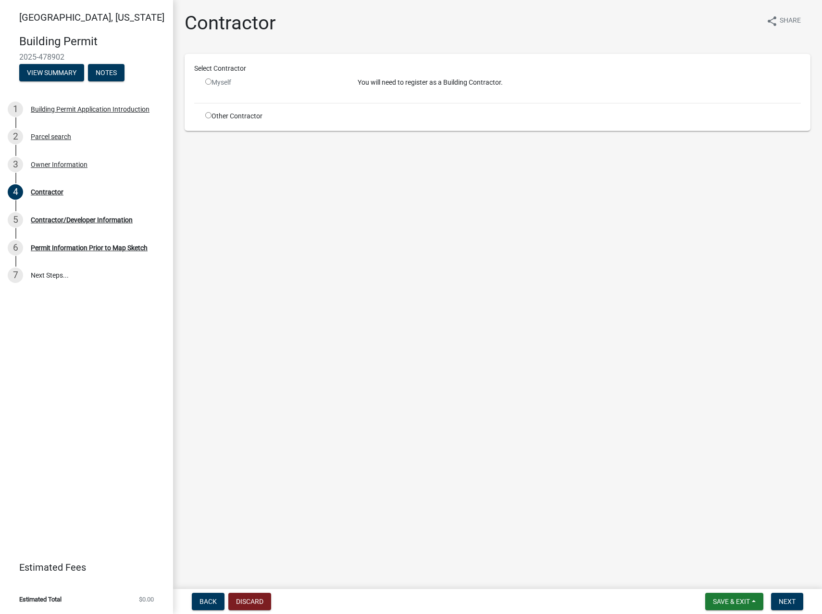
click at [209, 83] on input "radio" at bounding box center [208, 81] width 6 height 6
radio input "false"
click at [737, 601] on span "Save & Exit" at bounding box center [731, 601] width 37 height 8
click at [723, 574] on button "Save & Exit" at bounding box center [725, 575] width 77 height 23
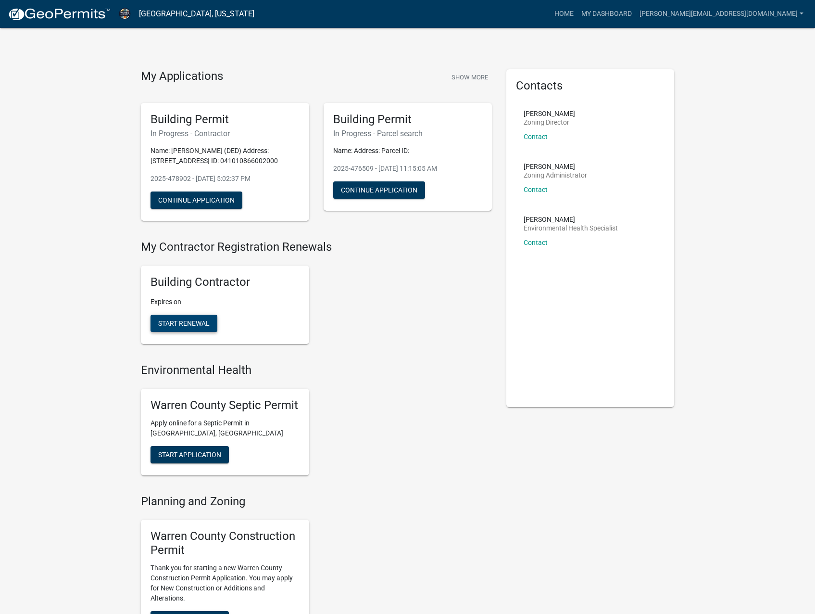
click at [191, 323] on span "Start Renewal" at bounding box center [183, 323] width 51 height 8
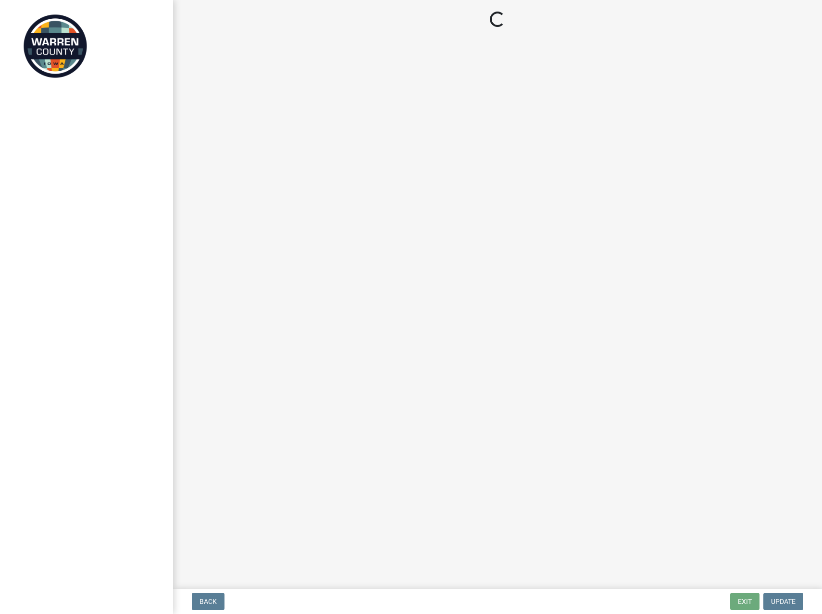
select select "IA"
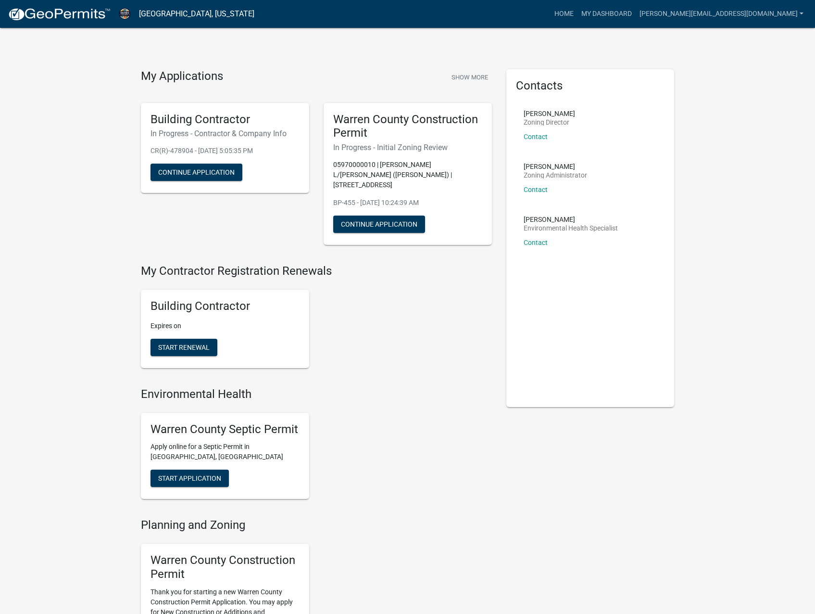
click at [79, 19] on img at bounding box center [59, 14] width 103 height 14
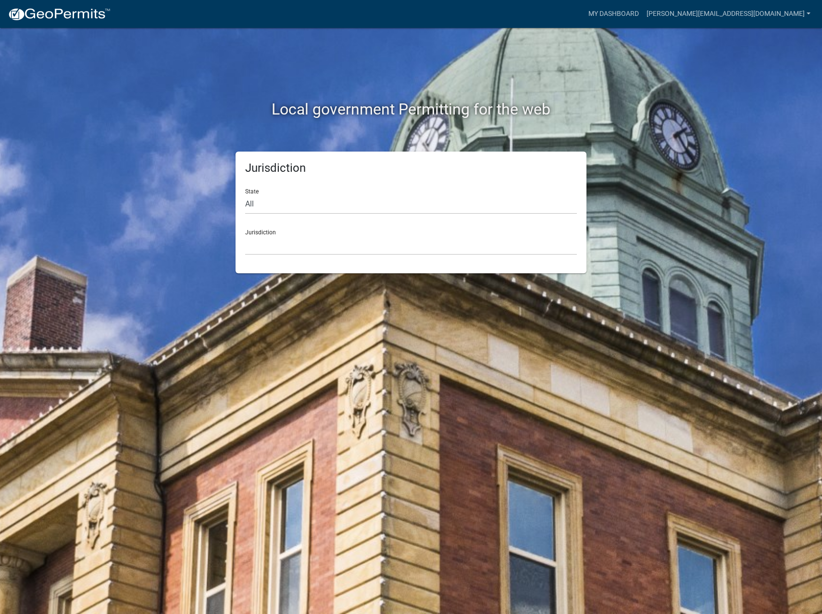
click at [275, 233] on div "Jurisdiction [GEOGRAPHIC_DATA], [US_STATE] [GEOGRAPHIC_DATA], [US_STATE][PERSON…" at bounding box center [411, 238] width 332 height 33
drag, startPoint x: 275, startPoint y: 243, endPoint x: 275, endPoint y: 232, distance: 11.5
click at [275, 243] on select "[GEOGRAPHIC_DATA], [US_STATE] [GEOGRAPHIC_DATA], [US_STATE][PERSON_NAME][GEOGRA…" at bounding box center [411, 245] width 332 height 20
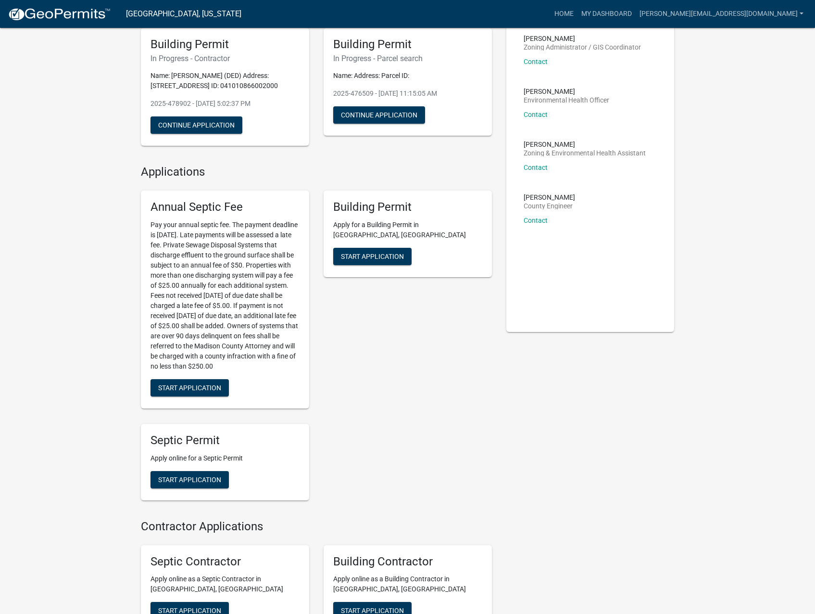
scroll to position [144, 0]
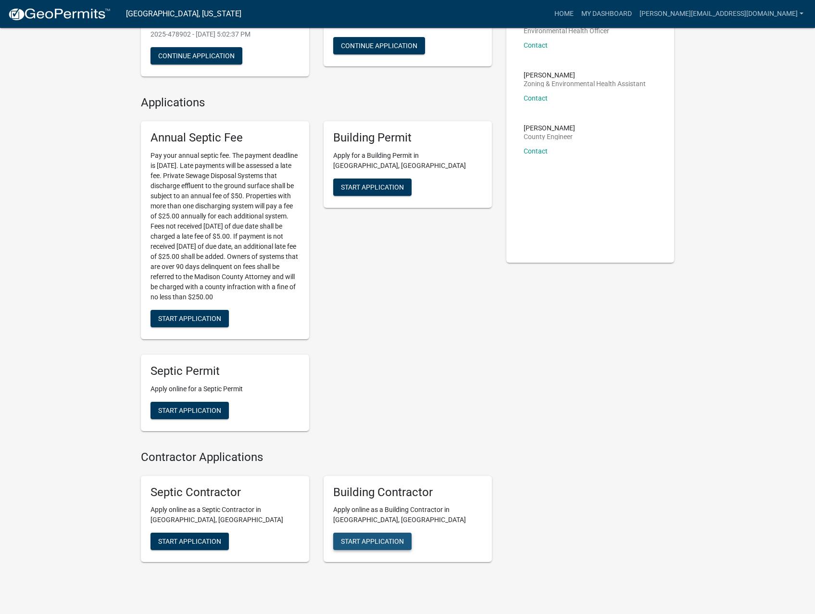
click at [370, 542] on span "Start Application" at bounding box center [372, 541] width 63 height 8
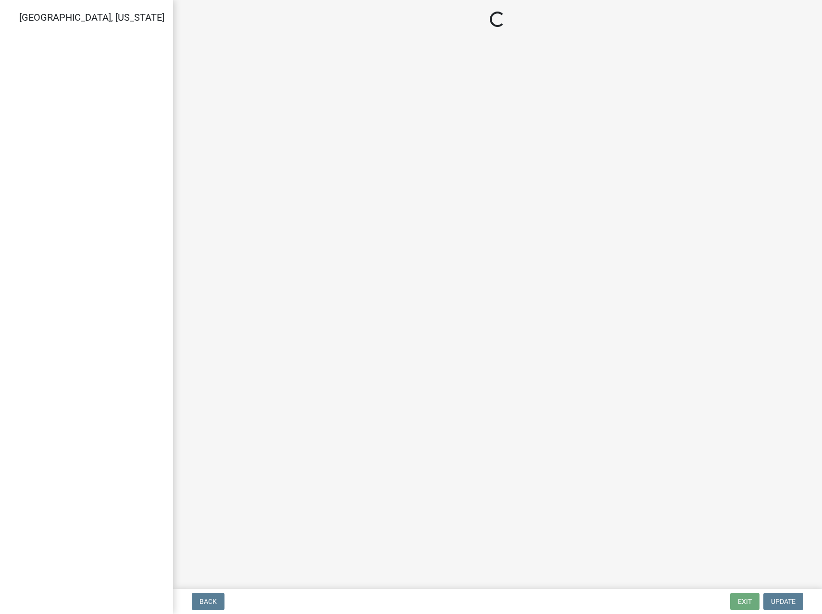
select select "IA"
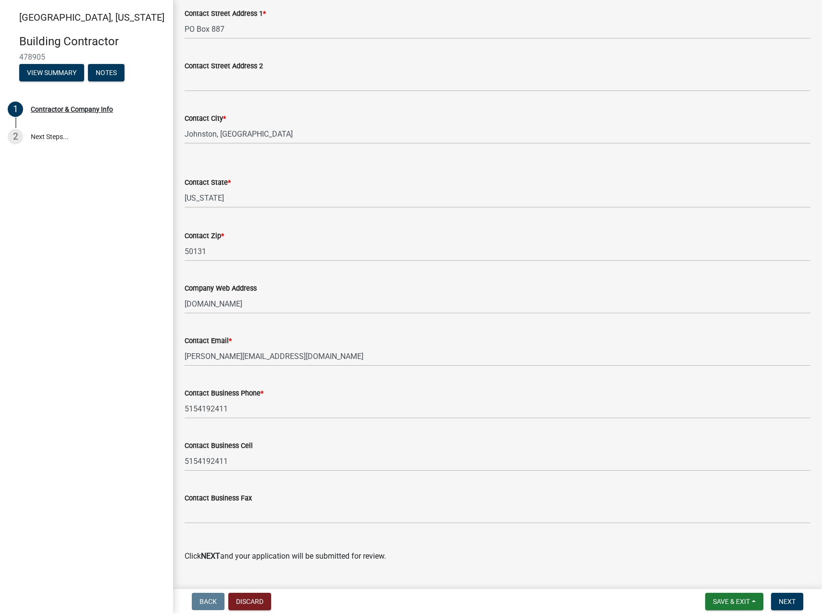
scroll to position [291, 0]
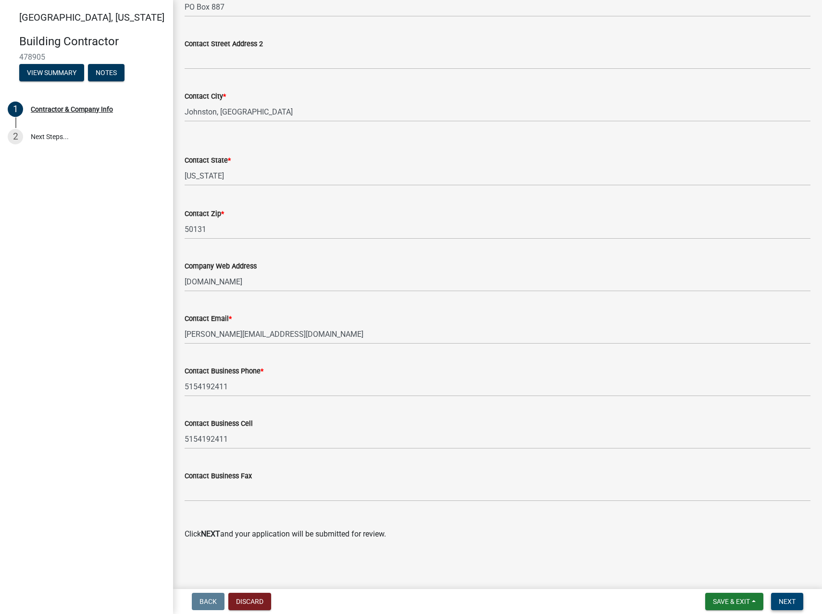
click at [783, 600] on span "Next" at bounding box center [787, 601] width 17 height 8
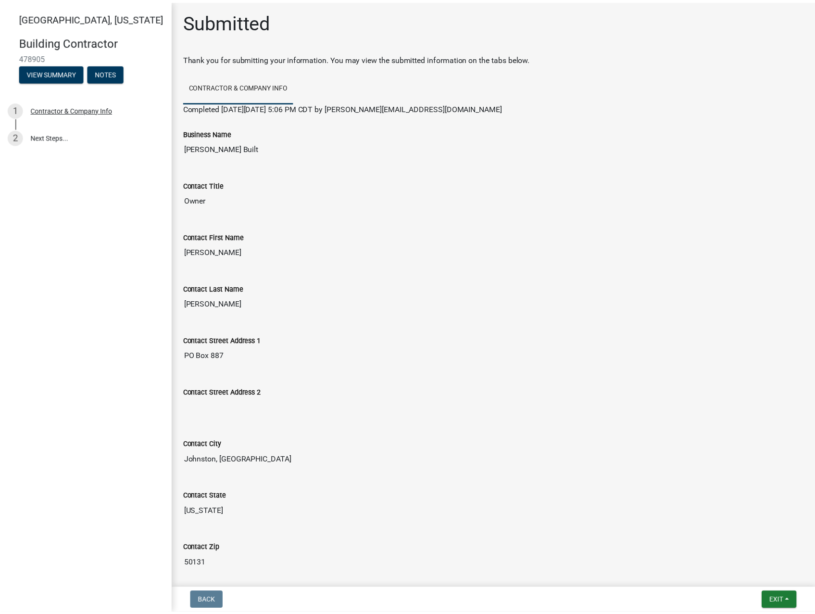
scroll to position [0, 0]
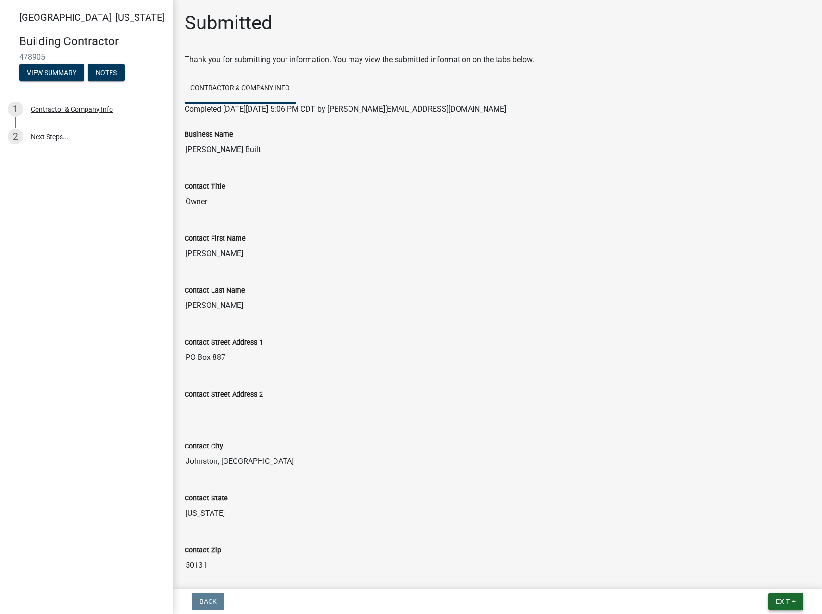
click at [776, 597] on span "Exit" at bounding box center [783, 601] width 14 height 8
click at [761, 572] on button "Save & Exit" at bounding box center [765, 575] width 77 height 23
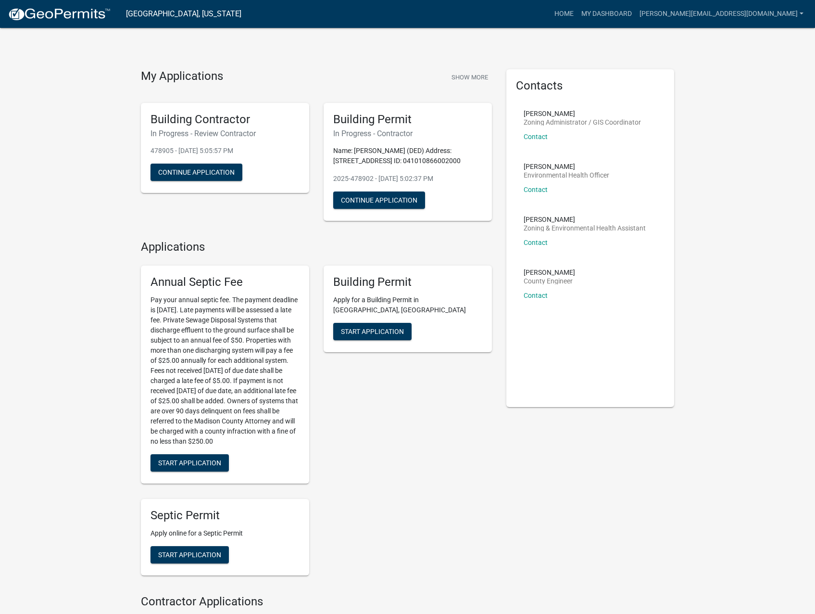
click at [67, 18] on img at bounding box center [59, 14] width 103 height 14
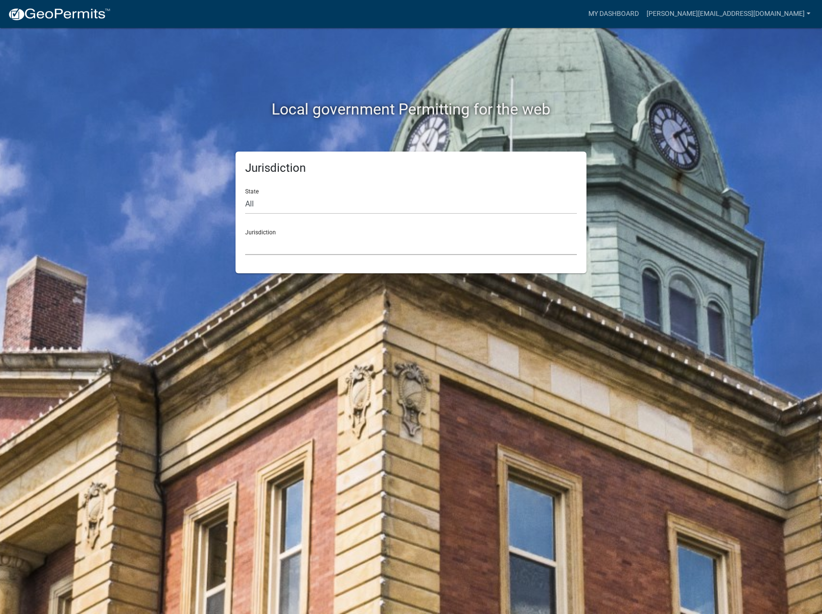
click at [288, 245] on select "[GEOGRAPHIC_DATA], [US_STATE] [GEOGRAPHIC_DATA], [US_STATE][PERSON_NAME][GEOGRA…" at bounding box center [411, 245] width 332 height 20
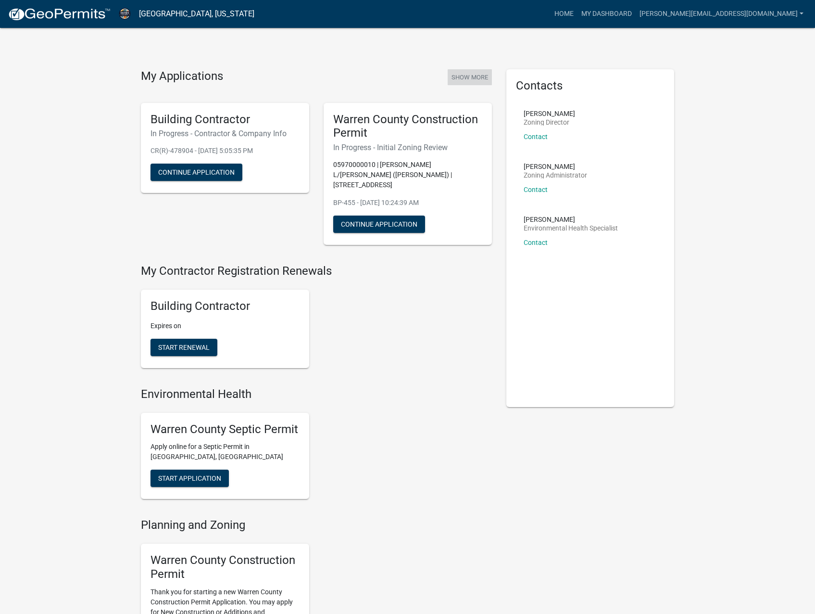
click at [478, 75] on button "Show More" at bounding box center [470, 77] width 44 height 16
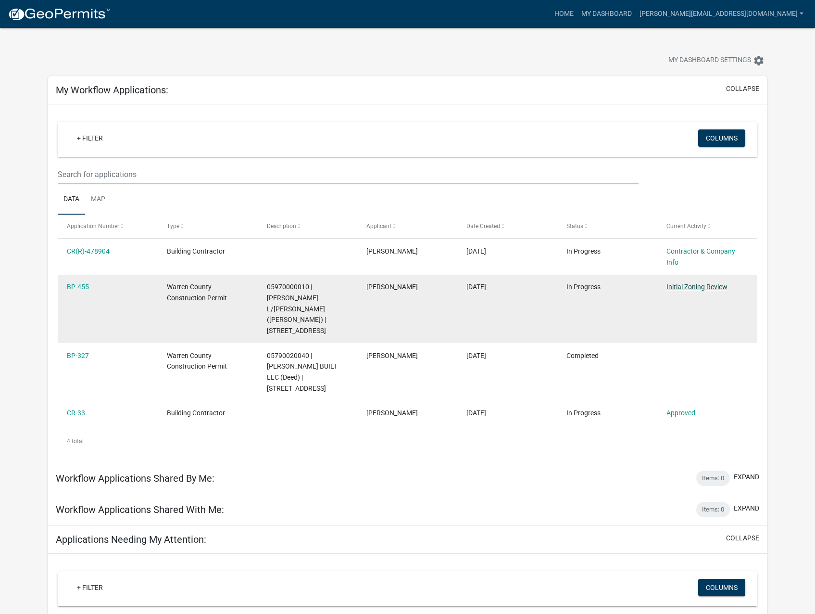
click at [686, 283] on link "Initial Zoning Review" at bounding box center [696, 287] width 61 height 8
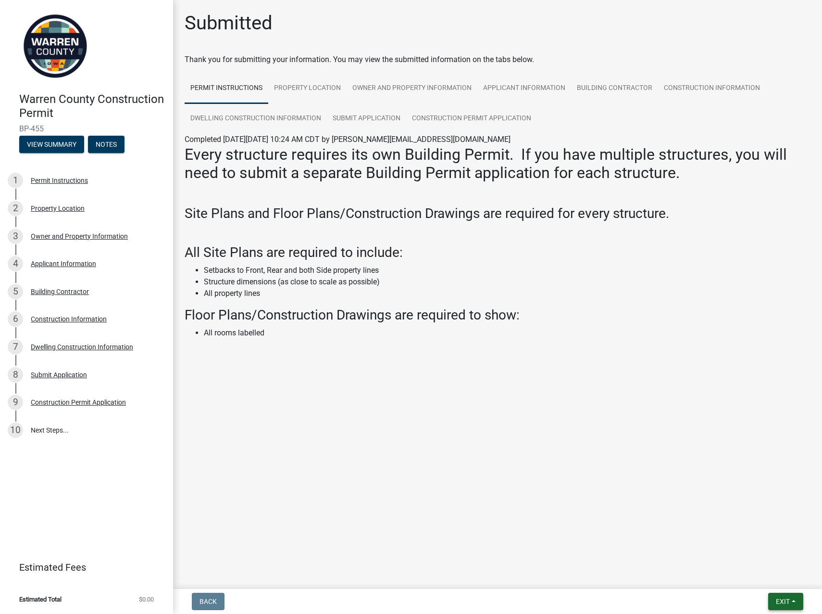
click at [790, 603] on button "Exit" at bounding box center [785, 600] width 35 height 17
click at [745, 581] on button "Save & Exit" at bounding box center [765, 575] width 77 height 23
